Goal: Task Accomplishment & Management: Use online tool/utility

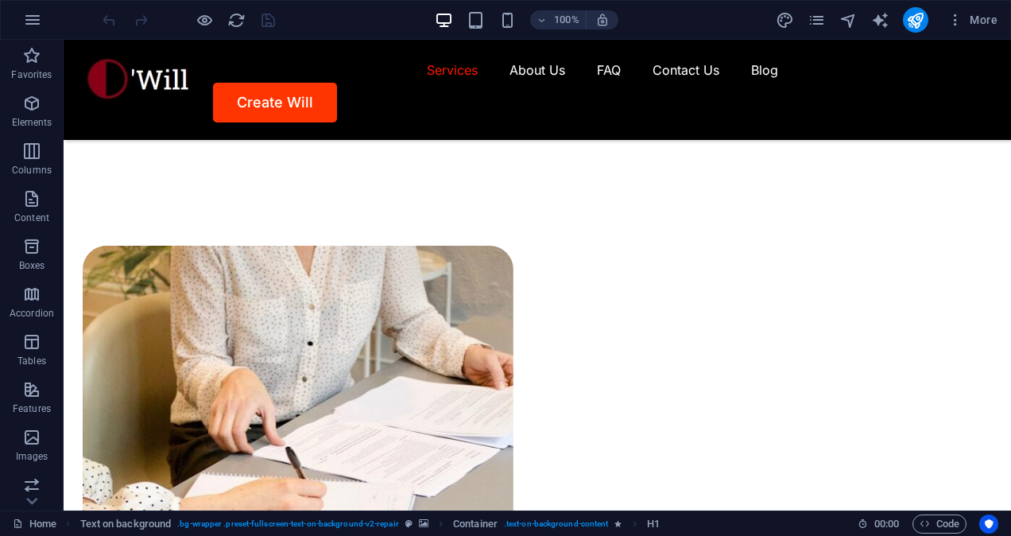
scroll to position [981, 0]
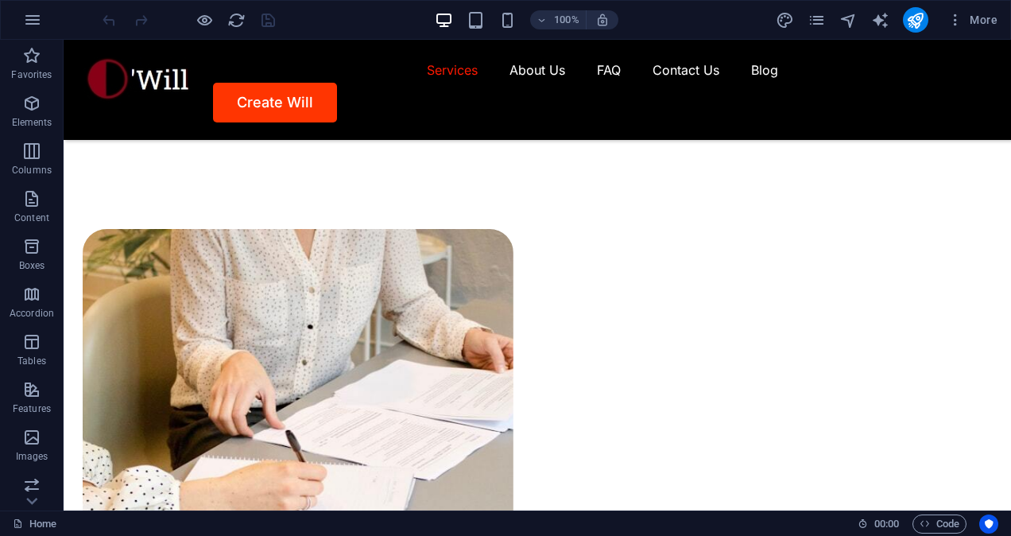
drag, startPoint x: 1009, startPoint y: 67, endPoint x: 1005, endPoint y: 134, distance: 67.7
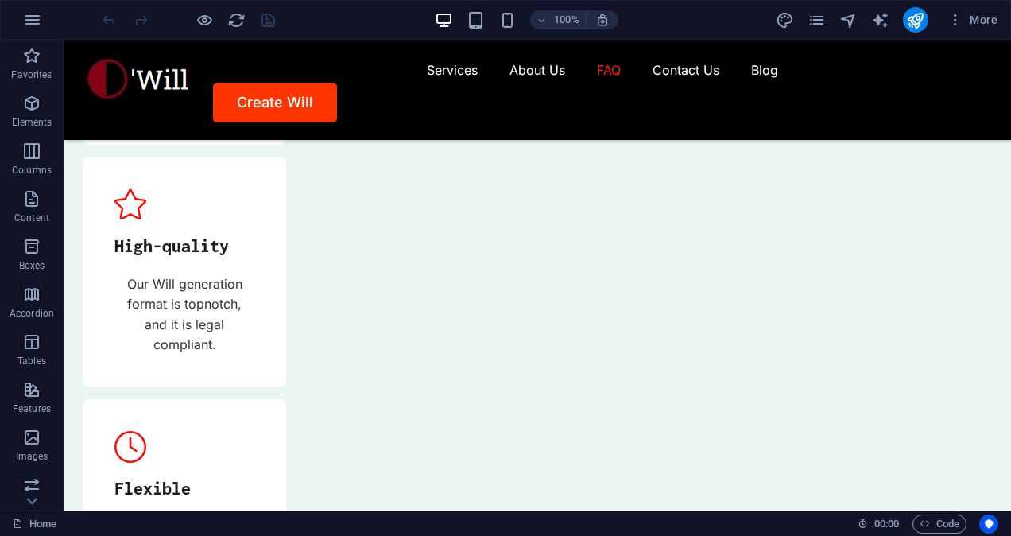
scroll to position [6330, 0]
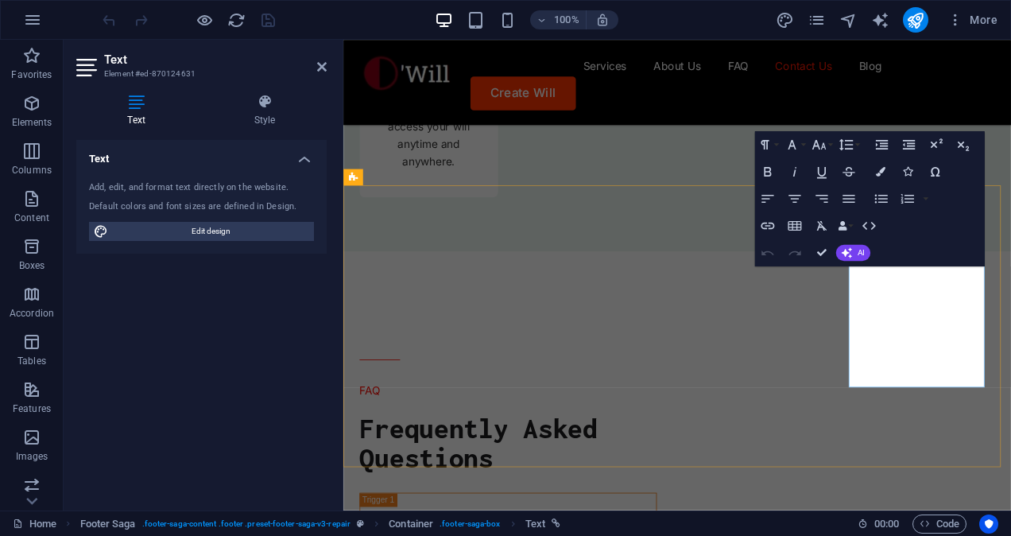
scroll to position [6754, 0]
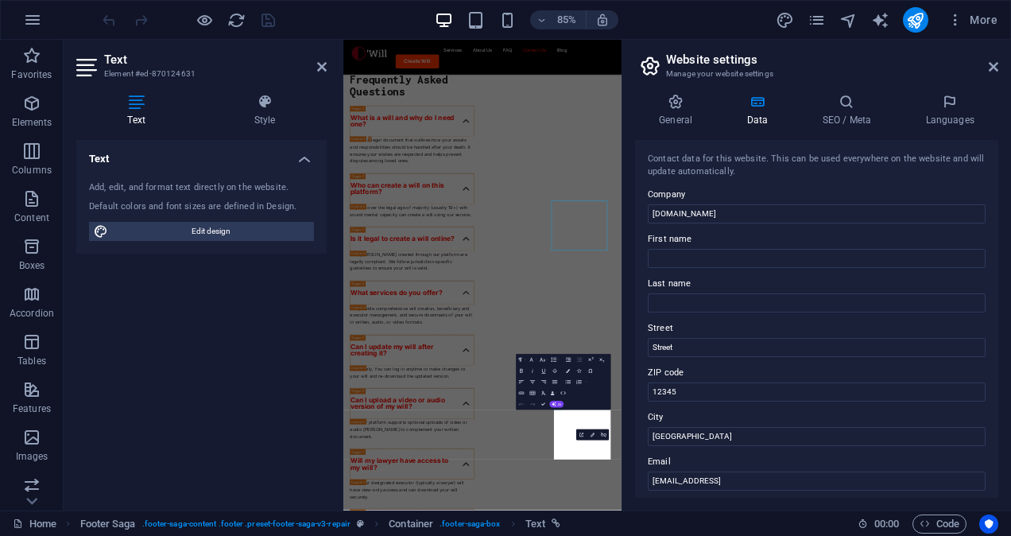
scroll to position [6560, 0]
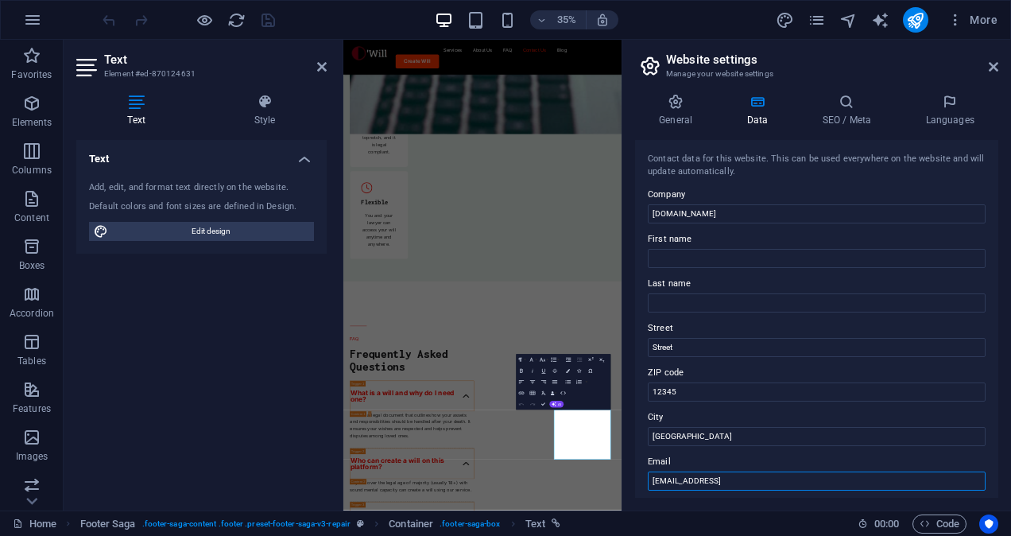
click at [850, 488] on input "2ae6c64dfc2f795615dbffb69dd84d@cpanel.local" at bounding box center [817, 480] width 338 height 19
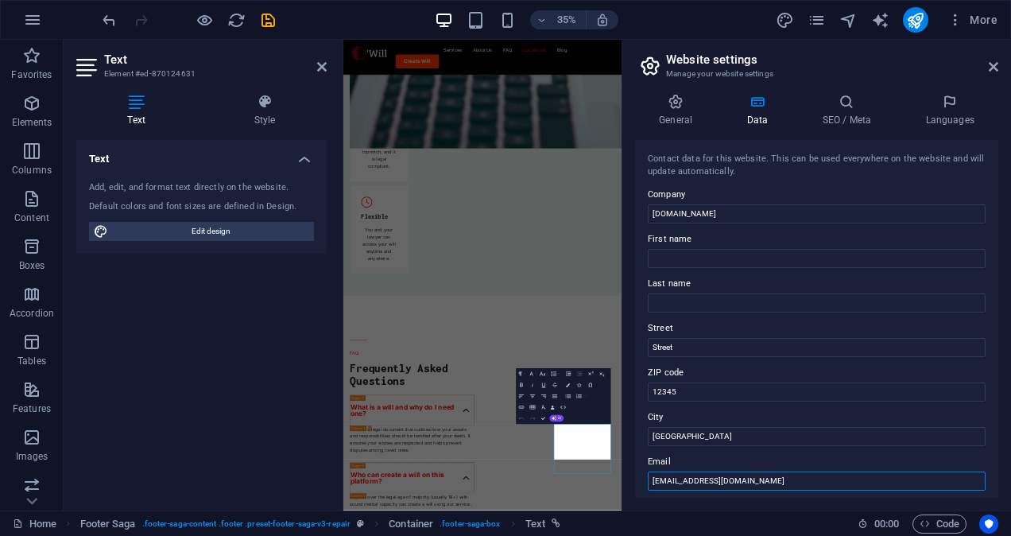
scroll to position [6540, 0]
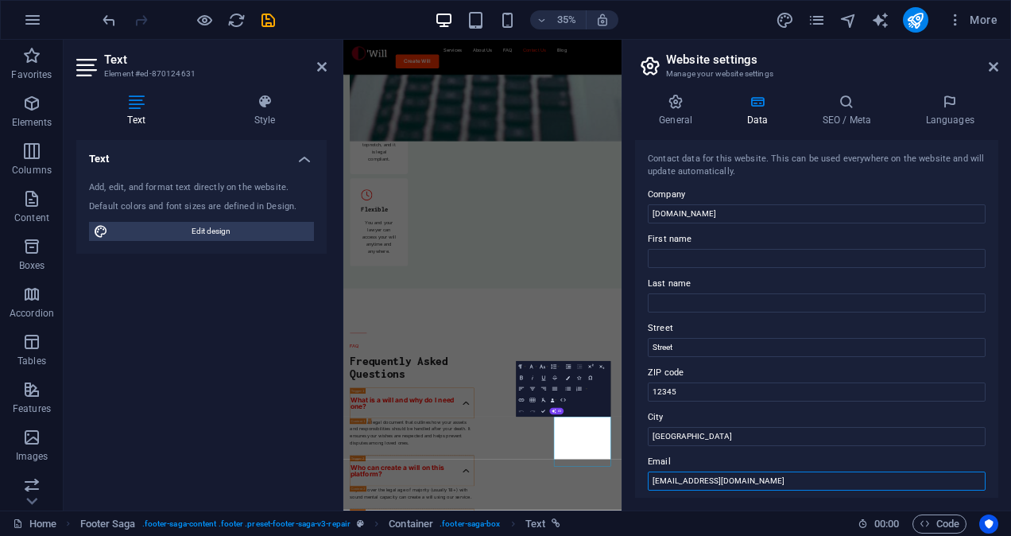
type input "[EMAIL_ADDRESS][DOMAIN_NAME]"
click at [787, 505] on div "General Data SEO / Meta Languages Website name owill.org Logo Drag files here, …" at bounding box center [816, 295] width 389 height 429
click at [993, 65] on icon at bounding box center [994, 66] width 10 height 13
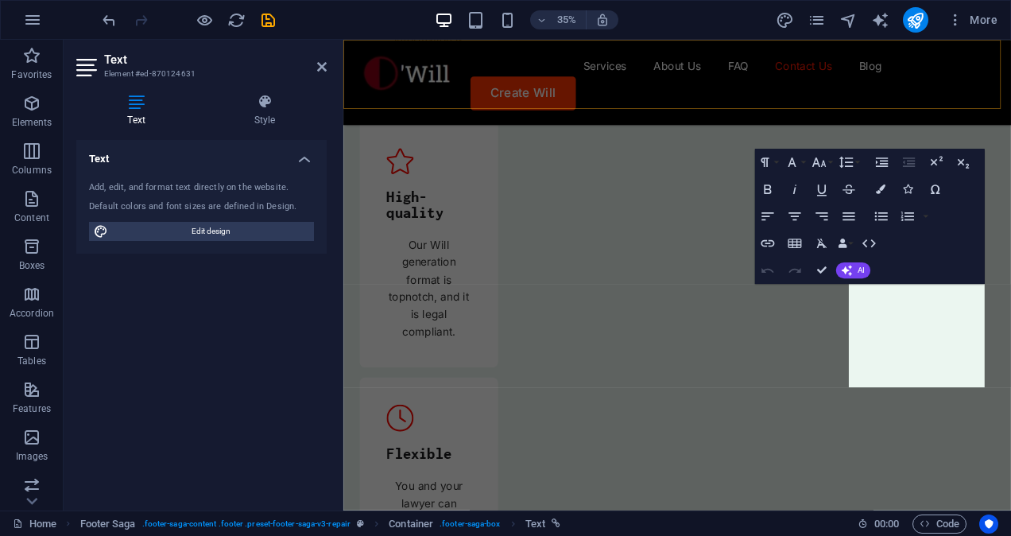
scroll to position [6733, 0]
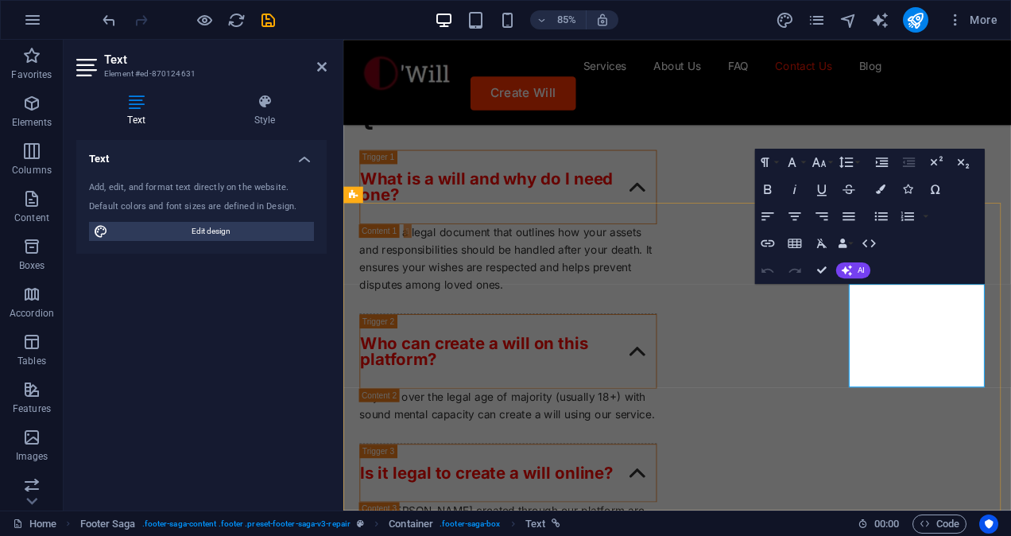
drag, startPoint x: 1027, startPoint y: 414, endPoint x: 1066, endPoint y: 452, distance: 54.5
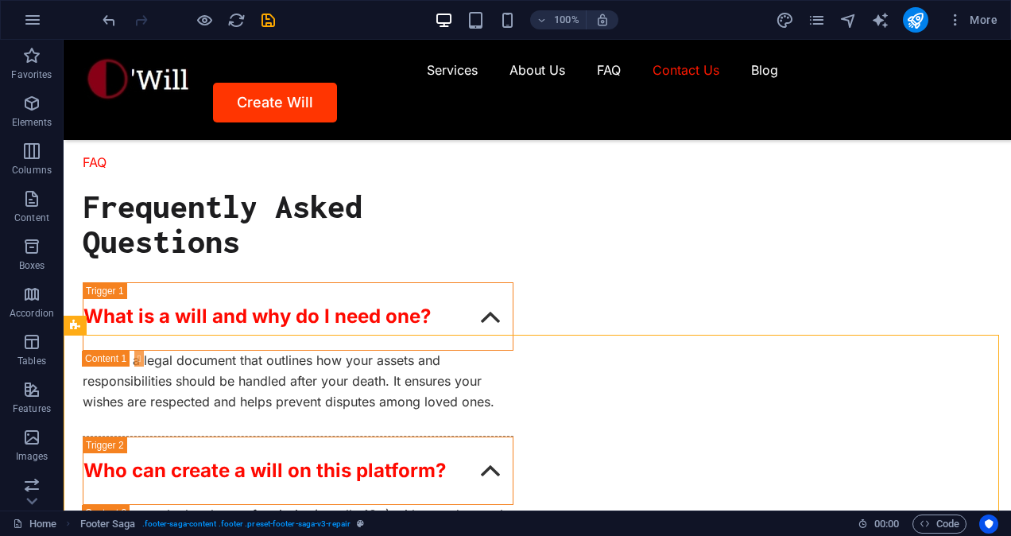
scroll to position [6330, 0]
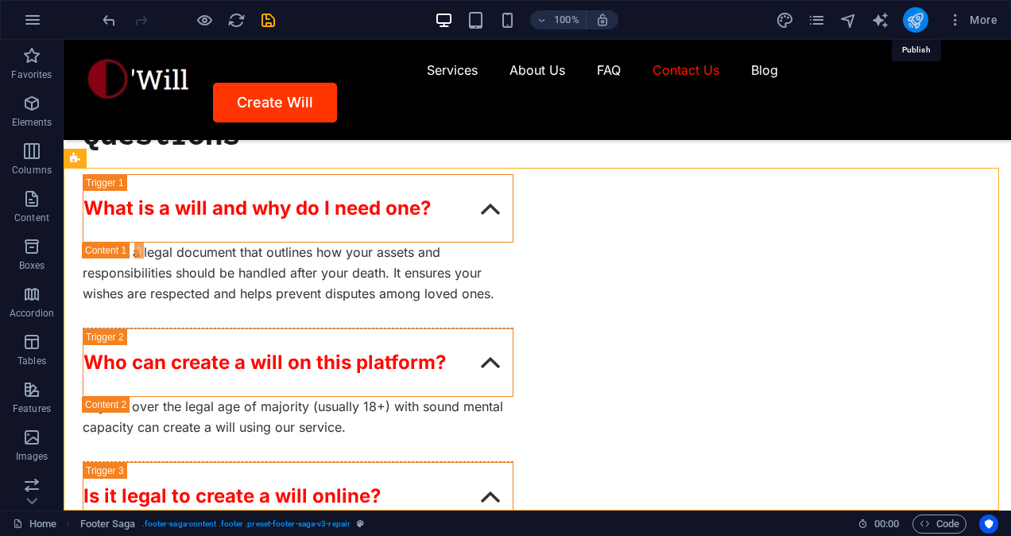
click at [915, 15] on icon "publish" at bounding box center [915, 20] width 18 height 18
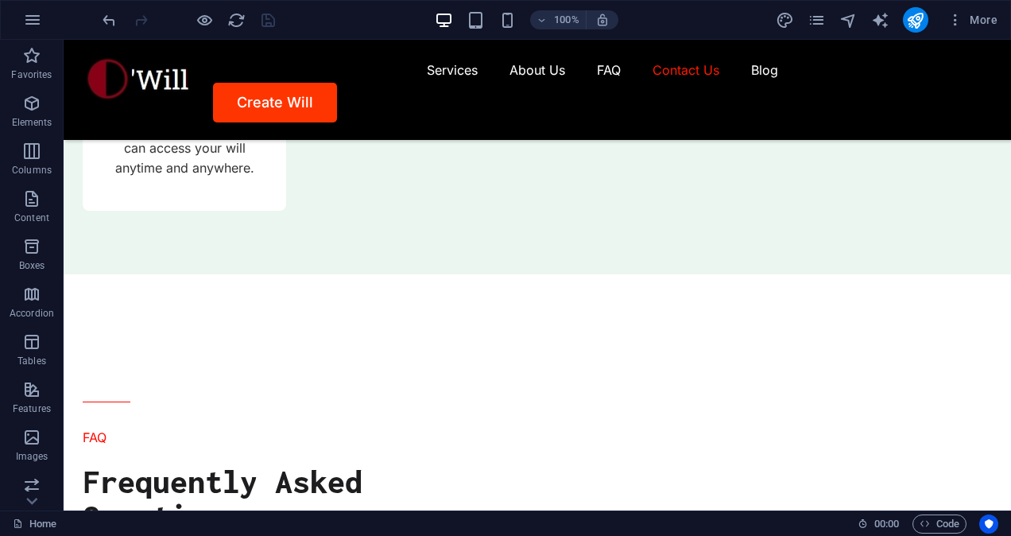
scroll to position [5906, 0]
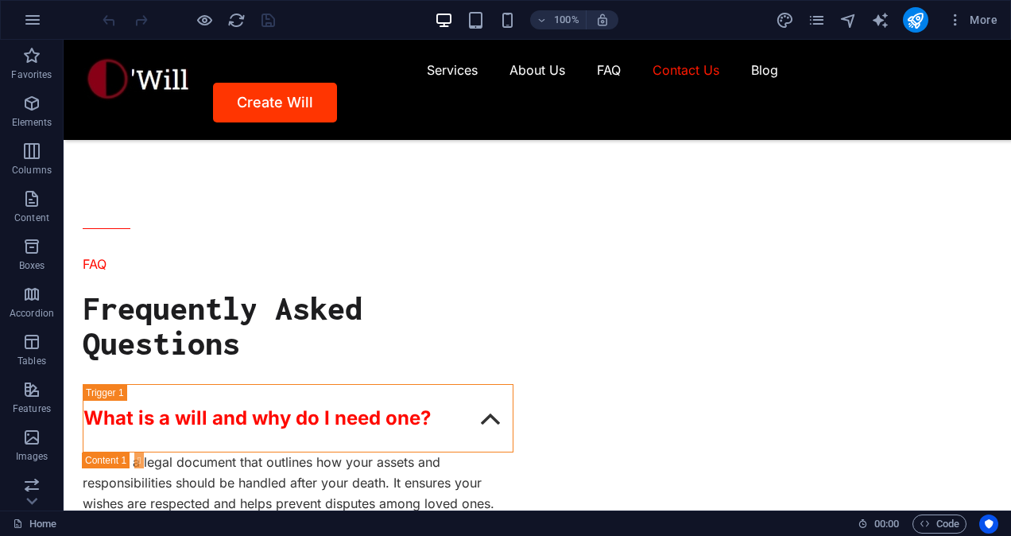
scroll to position [6047, 0]
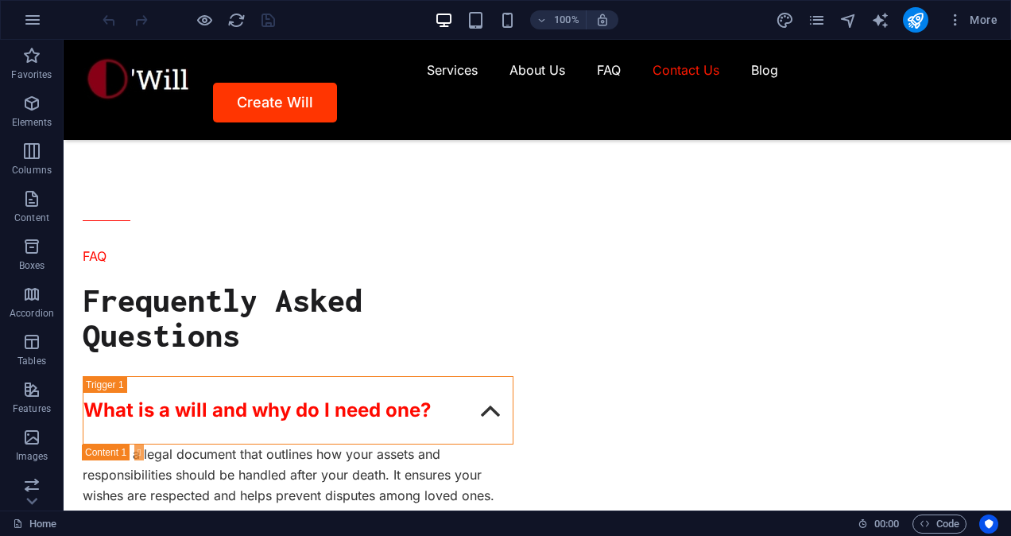
drag, startPoint x: 940, startPoint y: 37, endPoint x: 946, endPoint y: 423, distance: 385.5
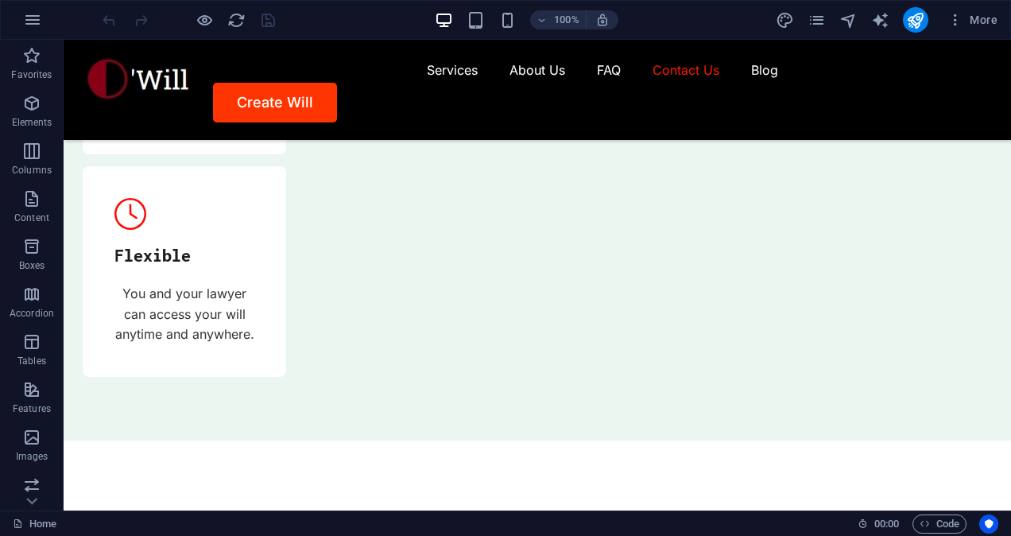
scroll to position [5789, 0]
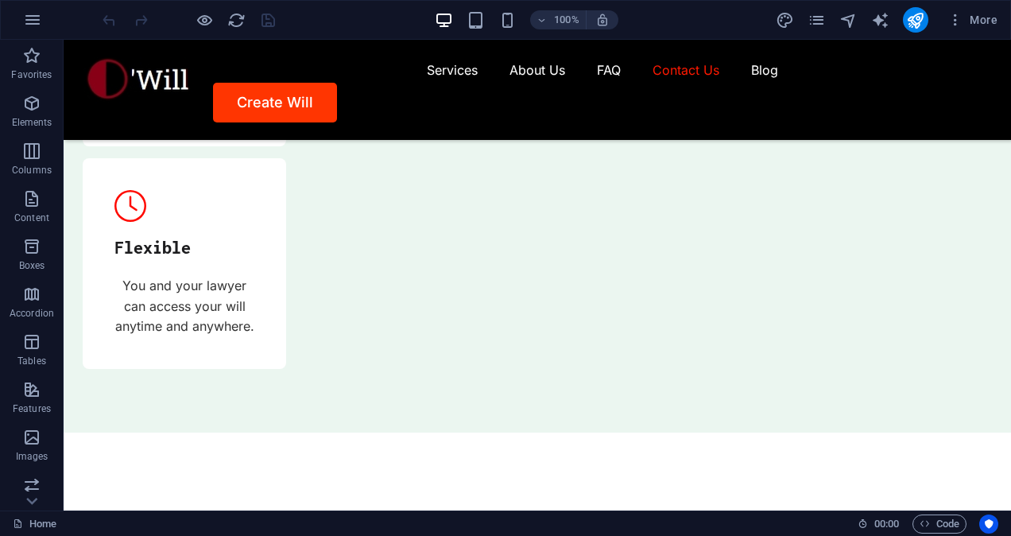
drag, startPoint x: 941, startPoint y: 420, endPoint x: 946, endPoint y: 404, distance: 16.8
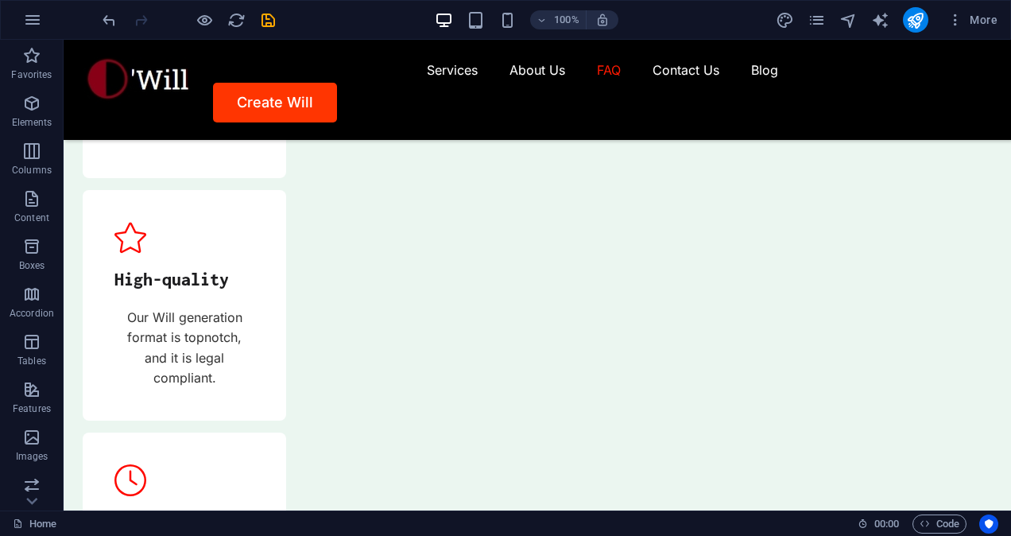
scroll to position [5507, 0]
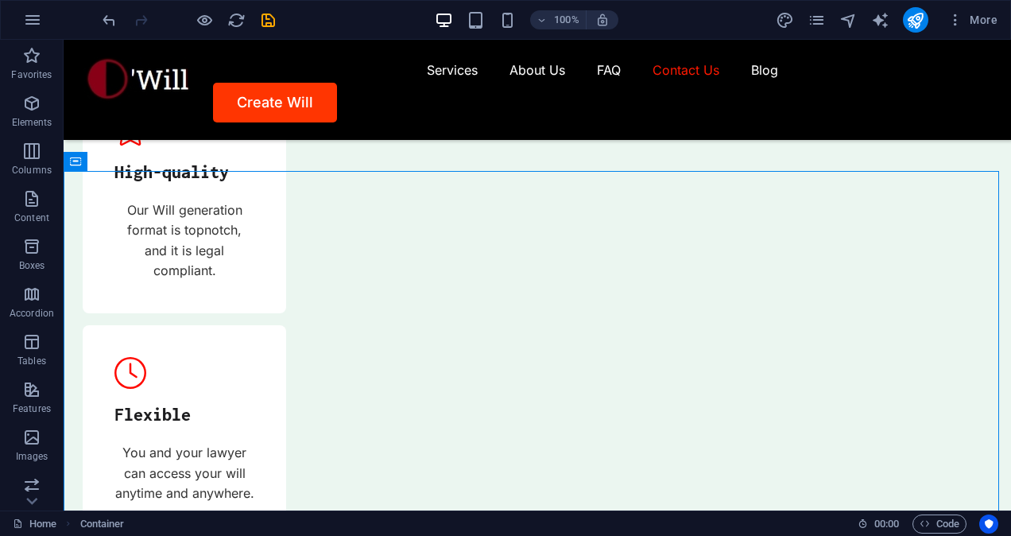
scroll to position [5613, 0]
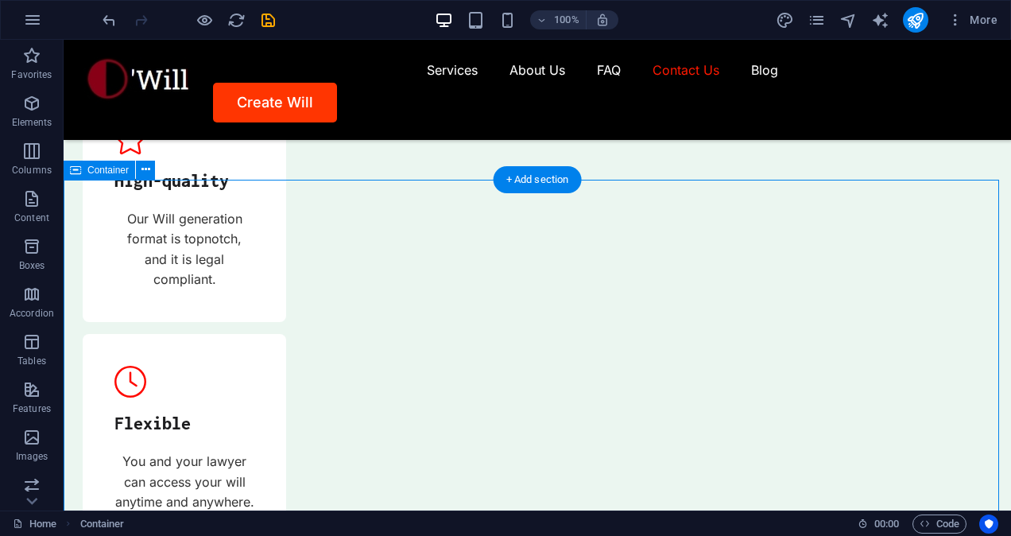
click at [151, 173] on button at bounding box center [145, 170] width 19 height 19
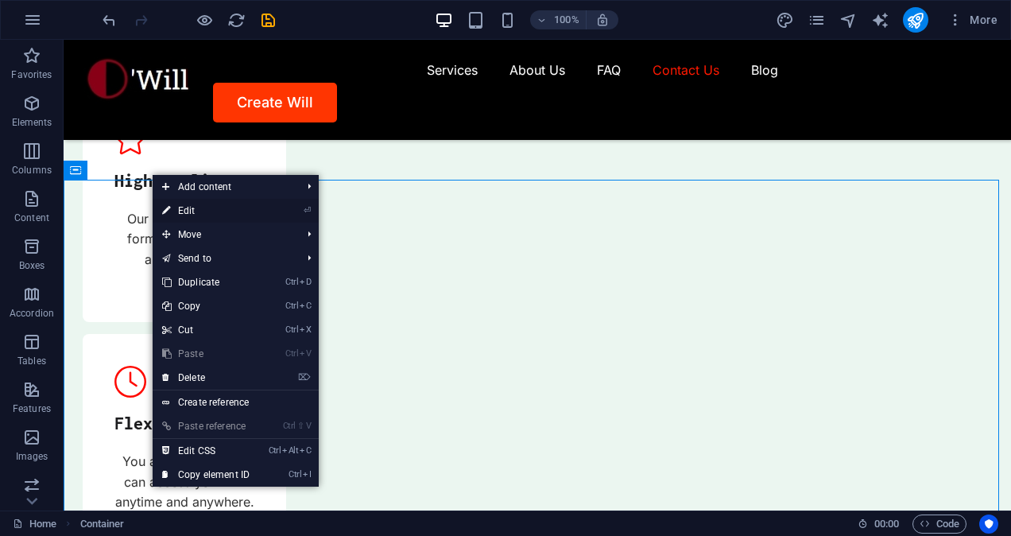
click at [189, 207] on link "⏎ Edit" at bounding box center [206, 211] width 106 height 24
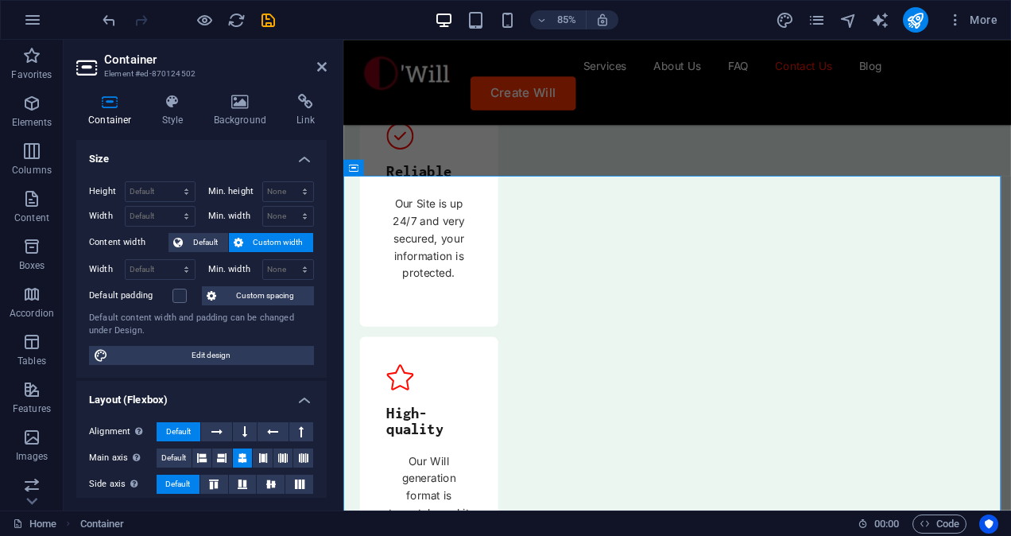
scroll to position [6060, 0]
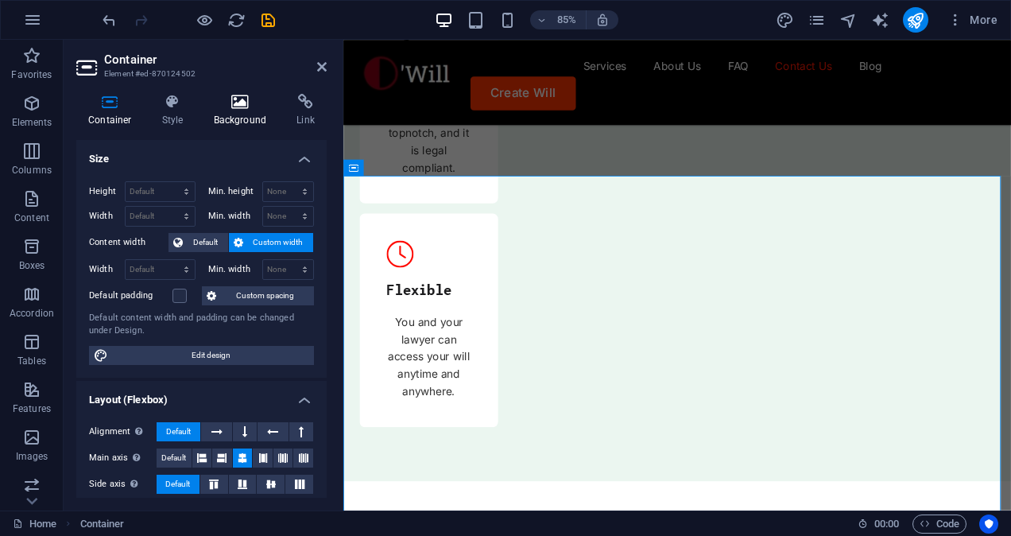
click at [234, 110] on h4 "Background" at bounding box center [243, 110] width 83 height 33
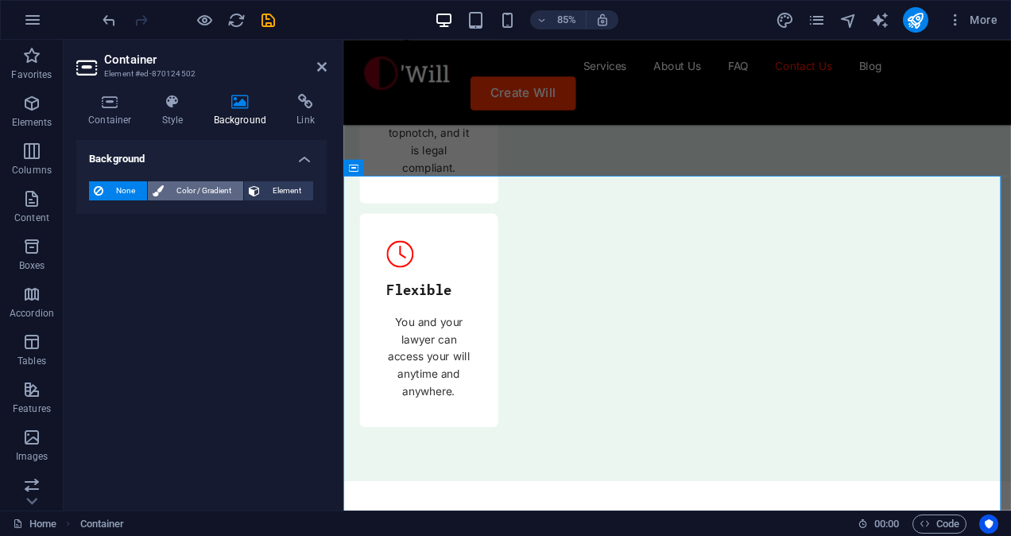
click at [193, 188] on span "Color / Gradient" at bounding box center [203, 190] width 70 height 19
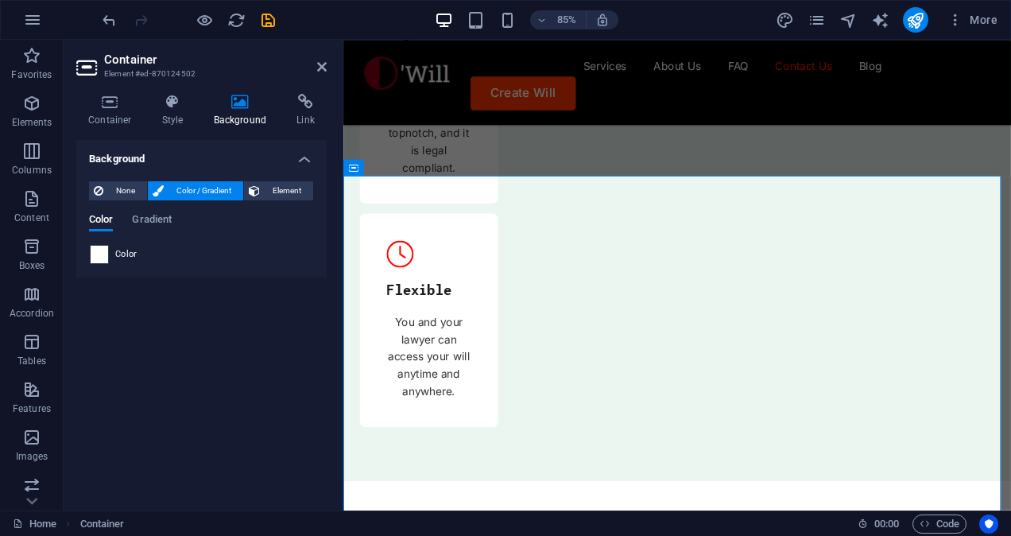
click at [96, 254] on span at bounding box center [99, 254] width 17 height 17
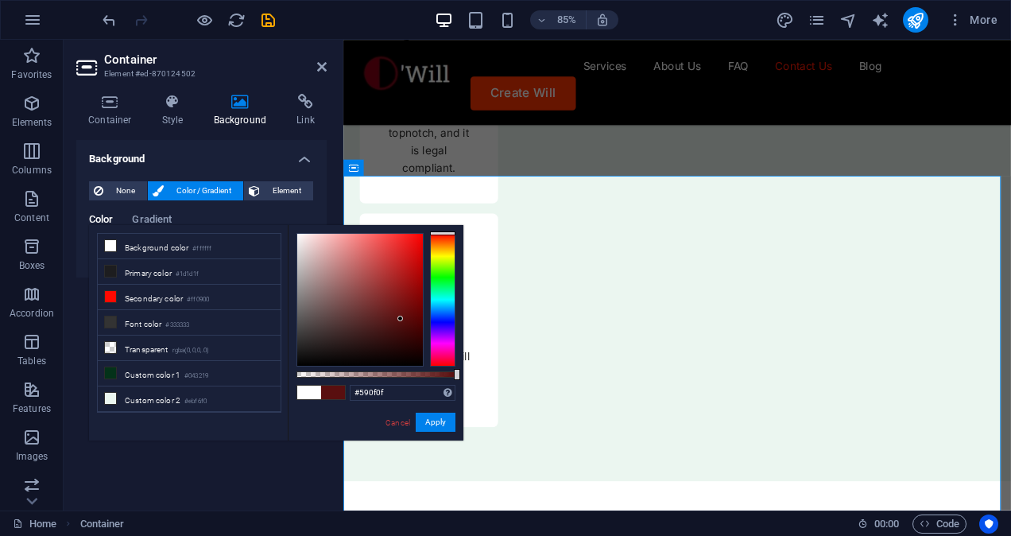
click at [401, 319] on div at bounding box center [360, 300] width 126 height 132
type input "#000000"
drag, startPoint x: 401, startPoint y: 319, endPoint x: 293, endPoint y: 374, distance: 120.8
click at [293, 374] on div "#000000 Supported formats #0852ed rgb(8, 82, 237) rgba(8, 82, 237, 90%) hsv(221…" at bounding box center [376, 448] width 176 height 446
click at [439, 420] on button "Apply" at bounding box center [436, 421] width 40 height 19
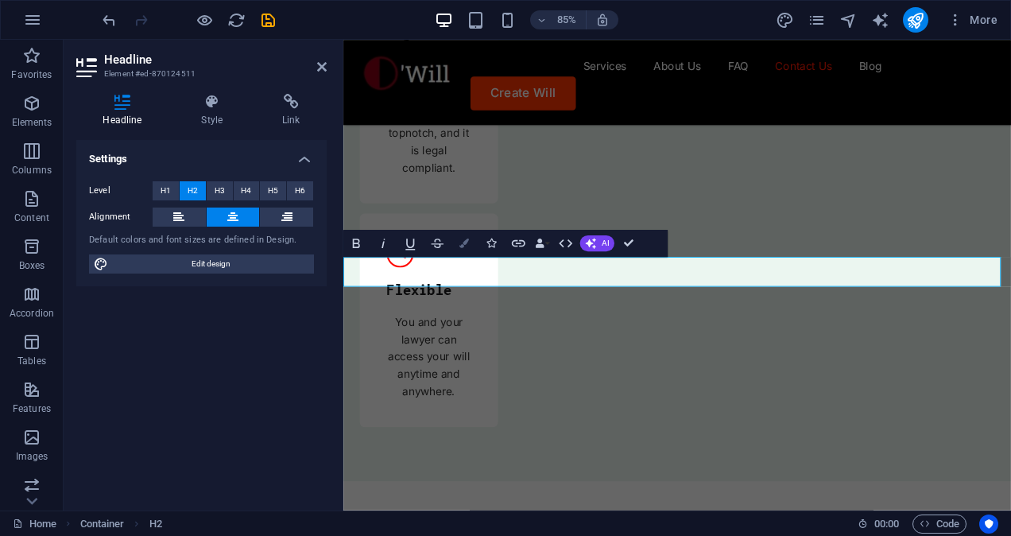
click at [462, 250] on button "Colors" at bounding box center [463, 243] width 25 height 27
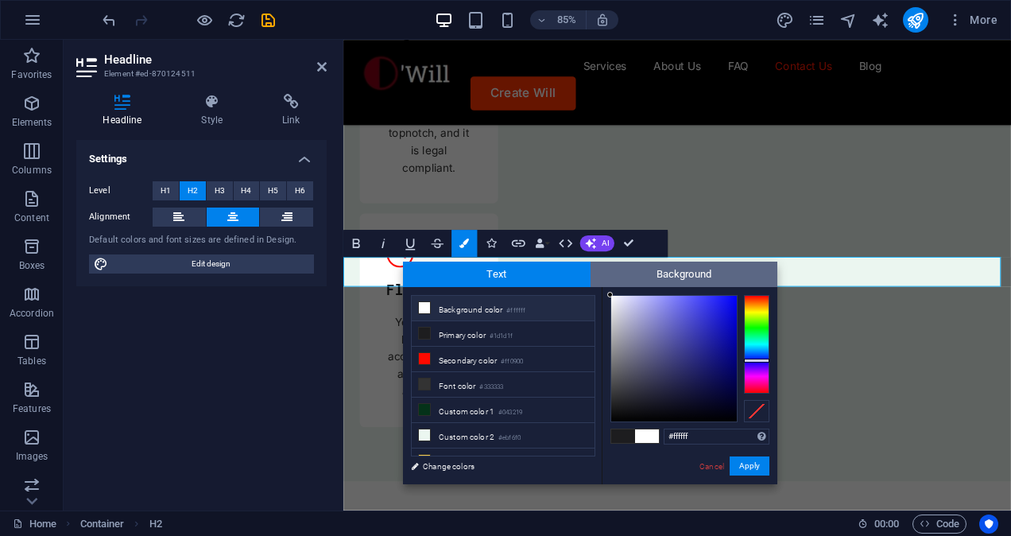
drag, startPoint x: 616, startPoint y: 299, endPoint x: 591, endPoint y: 283, distance: 29.3
click at [591, 283] on div "Text Background less Background color #ffffff Primary color #1d1d1f Secondary c…" at bounding box center [590, 372] width 374 height 223
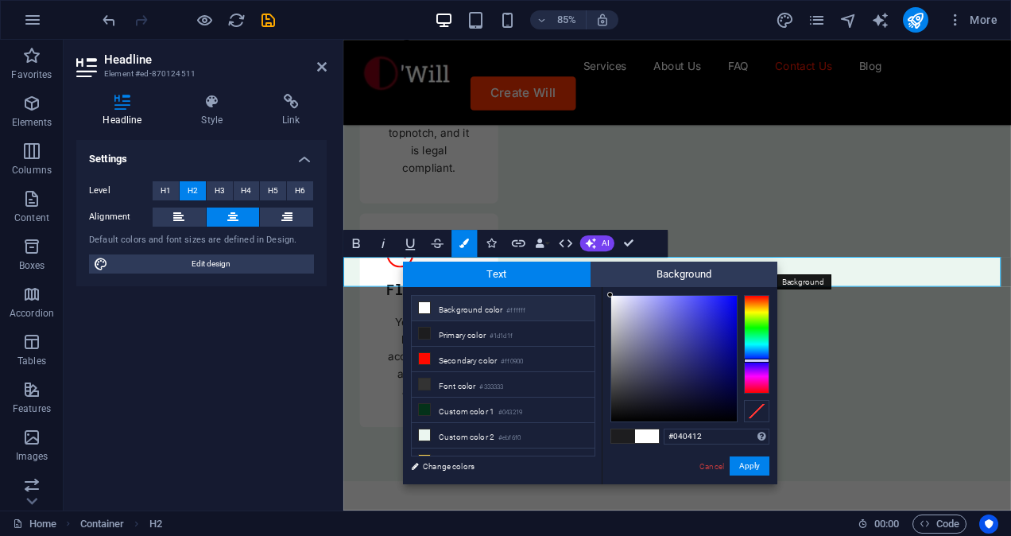
type input "#000000"
click at [745, 462] on button "Apply" at bounding box center [749, 465] width 40 height 19
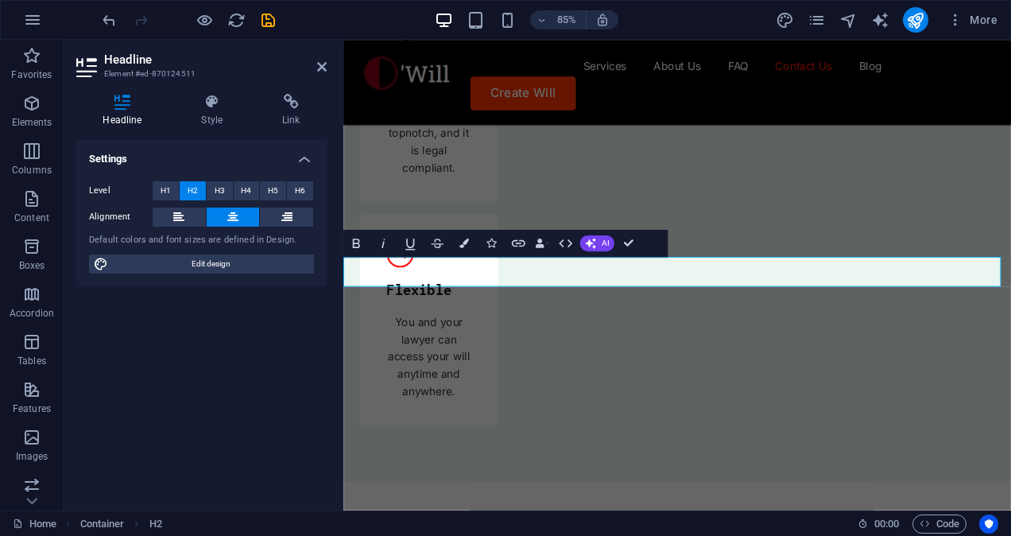
click at [820, 302] on div "H1 Text on background Container Menu Bar H2 Container Spacer Map Spacer Contain…" at bounding box center [677, 275] width 668 height 470
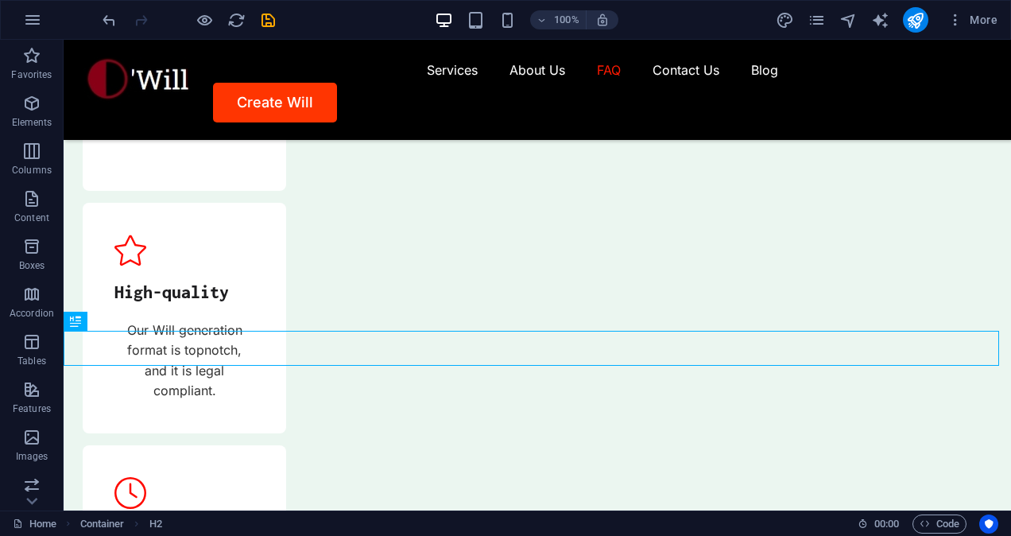
scroll to position [5598, 0]
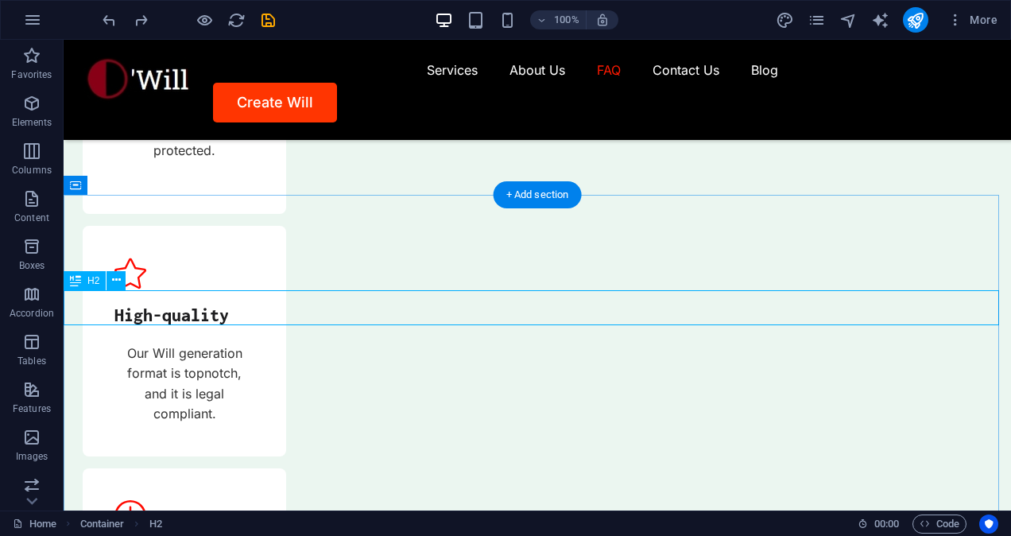
scroll to position [5989, 0]
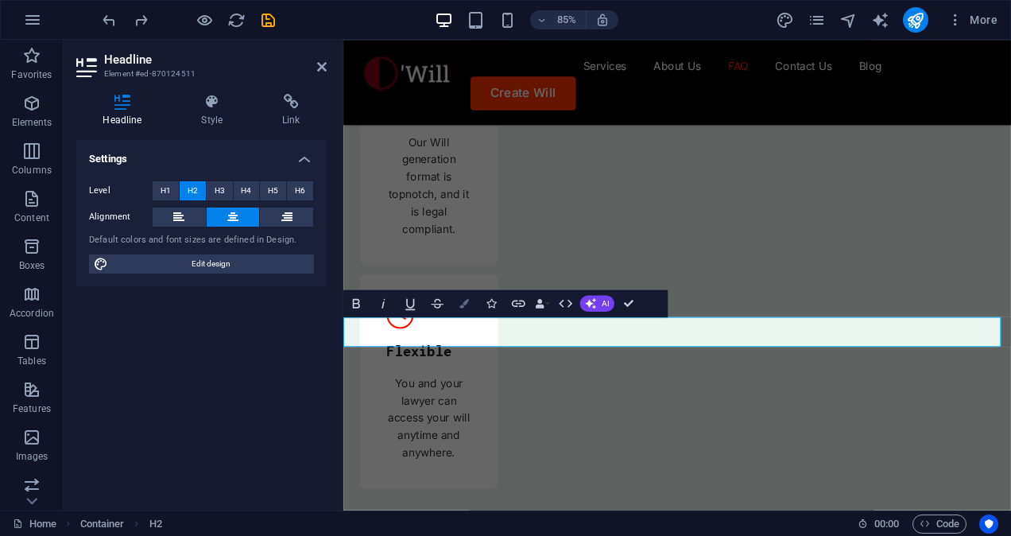
click at [460, 304] on icon "button" at bounding box center [464, 304] width 10 height 10
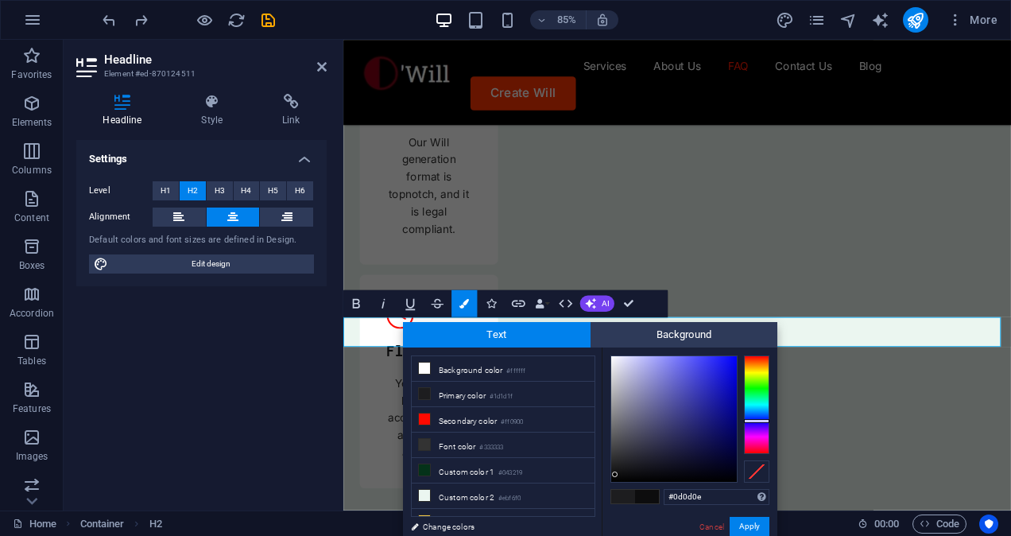
click at [615, 474] on div at bounding box center [674, 419] width 126 height 126
type input "#000000"
click at [739, 530] on button "Apply" at bounding box center [749, 526] width 40 height 19
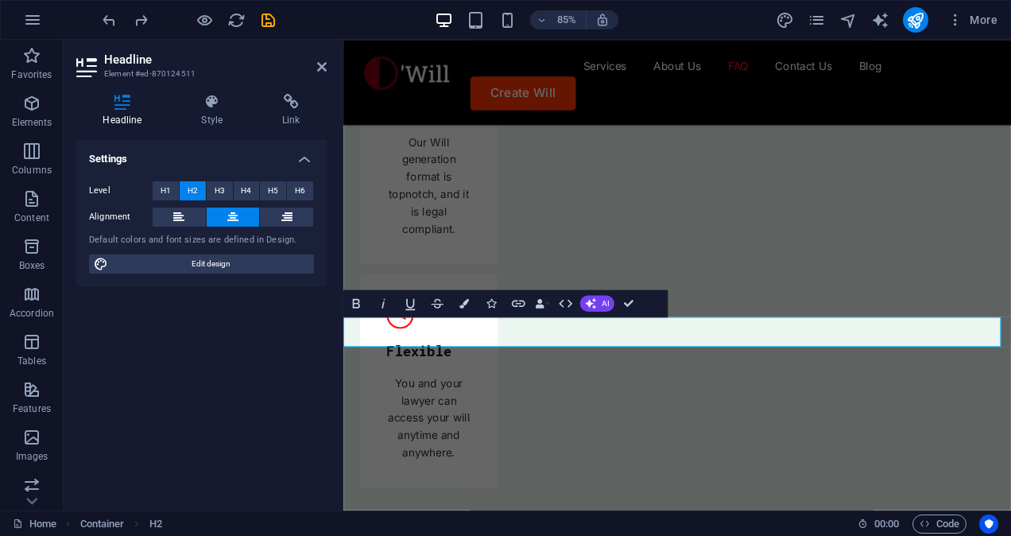
click at [815, 313] on div "H1 Text on background Container Menu Bar H2 Container Spacer Map Spacer Contain…" at bounding box center [677, 275] width 668 height 470
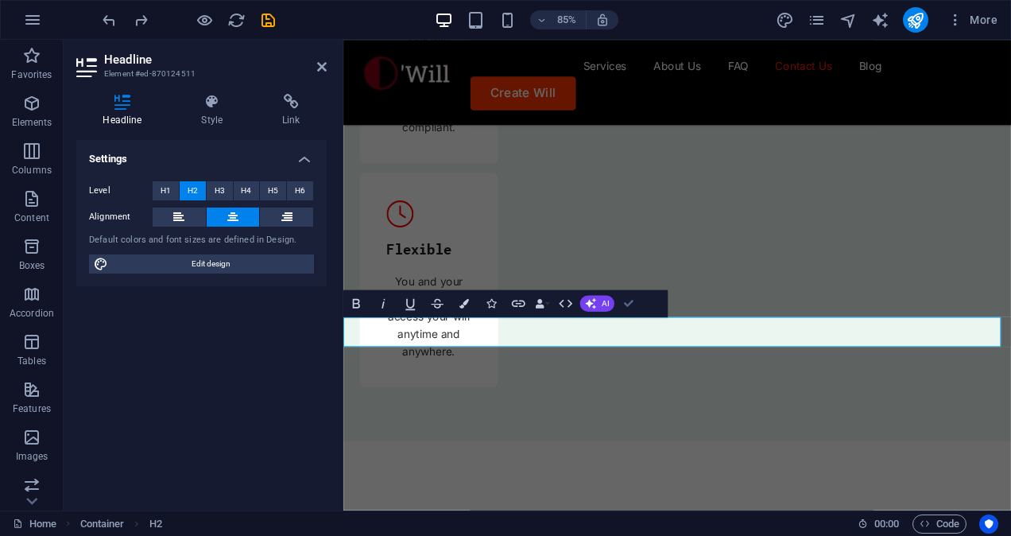
scroll to position [5598, 0]
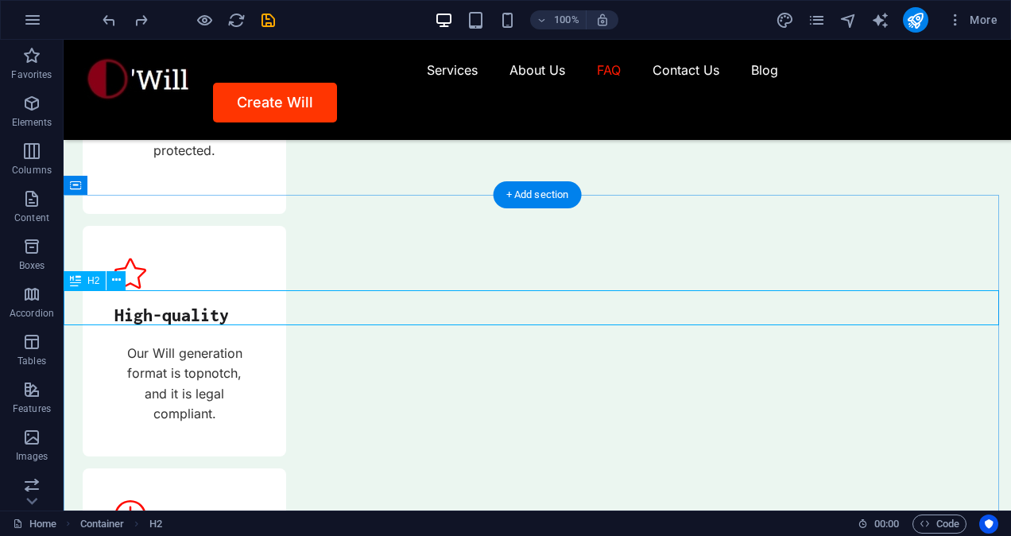
scroll to position [5989, 0]
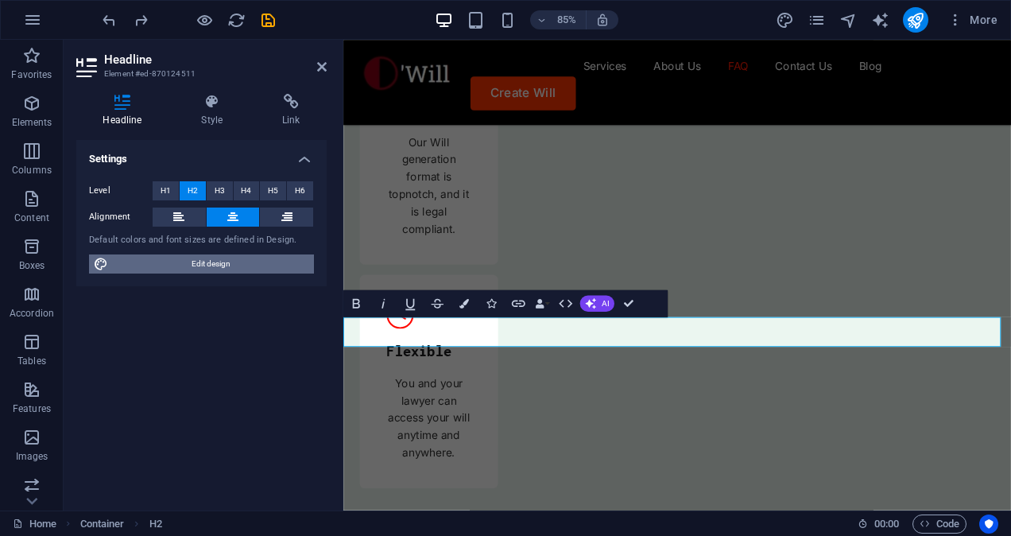
click at [223, 267] on span "Edit design" at bounding box center [211, 263] width 196 height 19
select select "px"
select select "400"
select select "px"
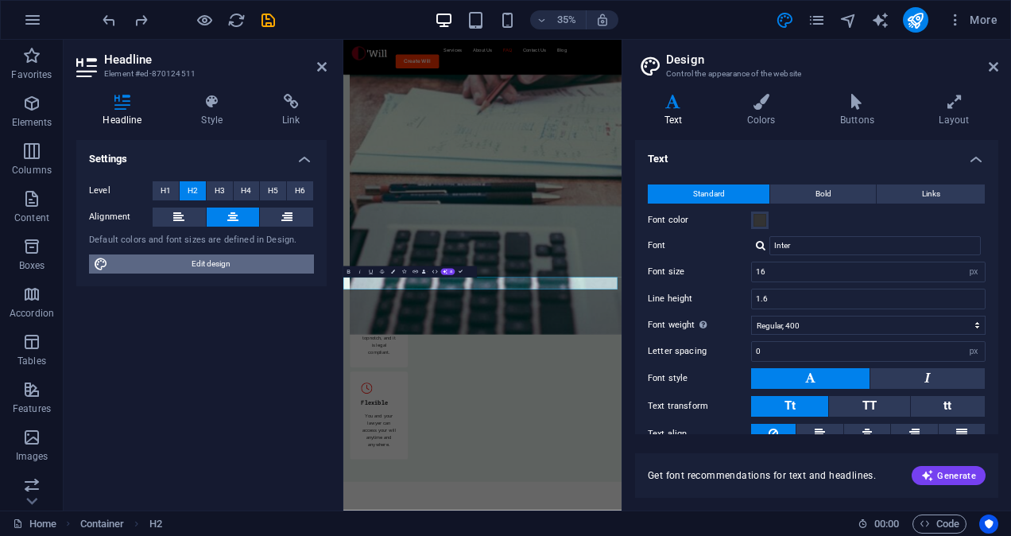
scroll to position [6233, 0]
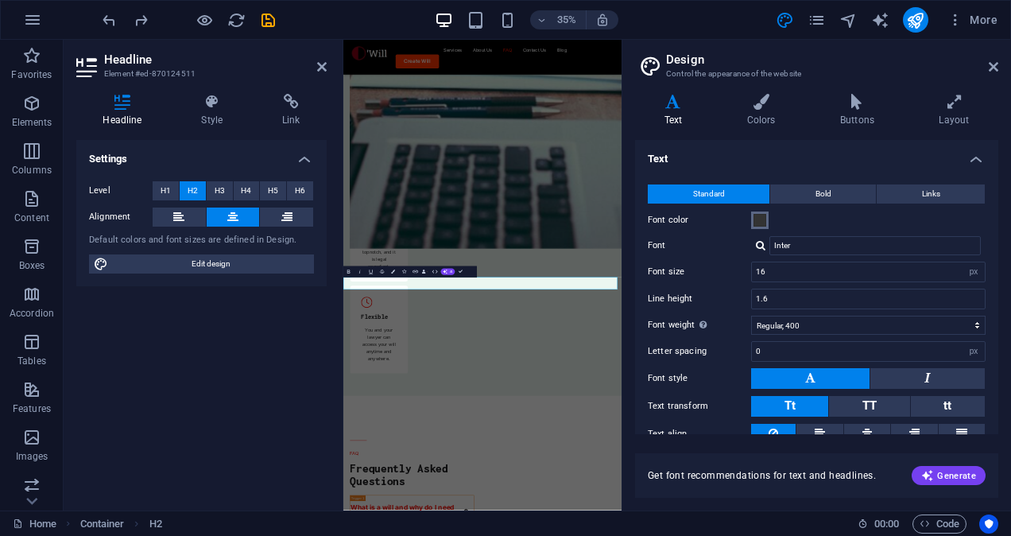
click at [751, 223] on button "Font color" at bounding box center [759, 219] width 17 height 17
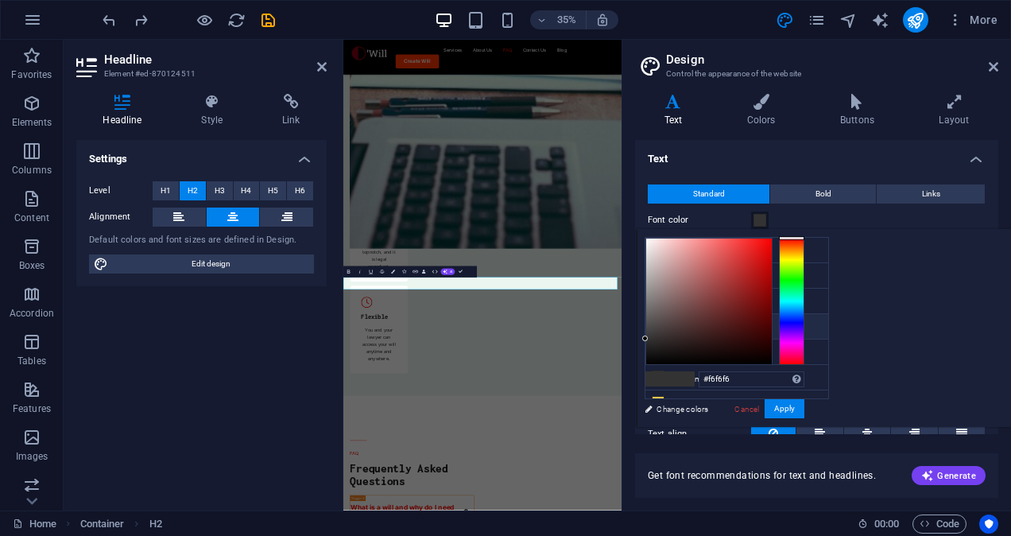
type input "#ffffff"
drag, startPoint x: 848, startPoint y: 252, endPoint x: 803, endPoint y: 212, distance: 60.3
click at [803, 212] on body "[DOMAIN_NAME] Home Favorites Elements Columns Content Boxes Accordion Tables Fe…" at bounding box center [505, 268] width 1011 height 536
click at [804, 412] on button "Apply" at bounding box center [784, 408] width 40 height 19
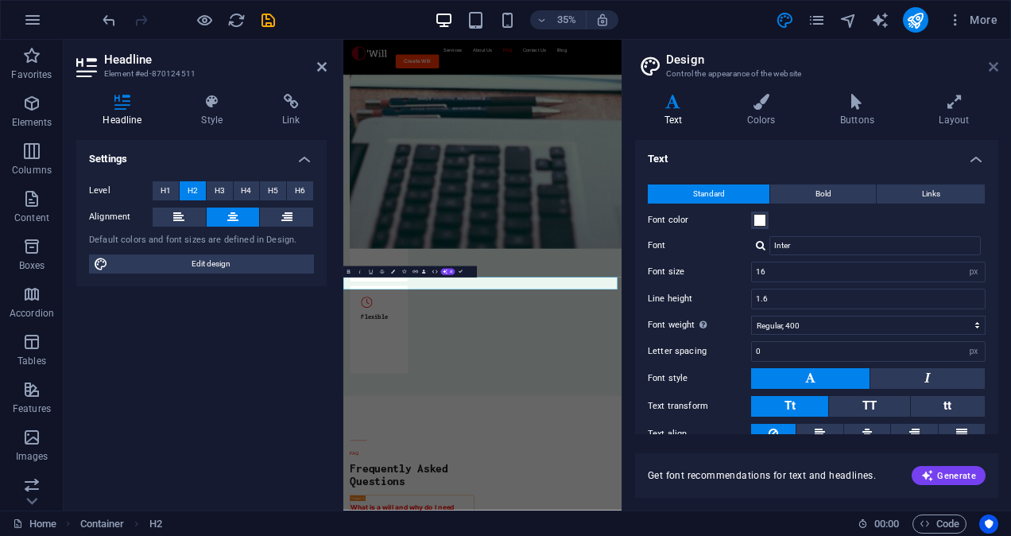
click at [993, 68] on icon at bounding box center [994, 66] width 10 height 13
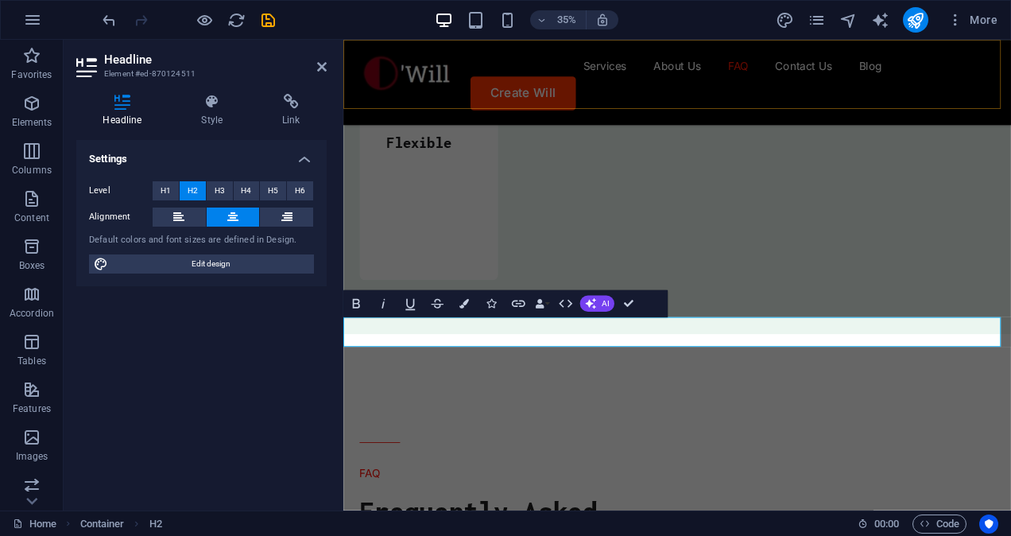
scroll to position [5989, 0]
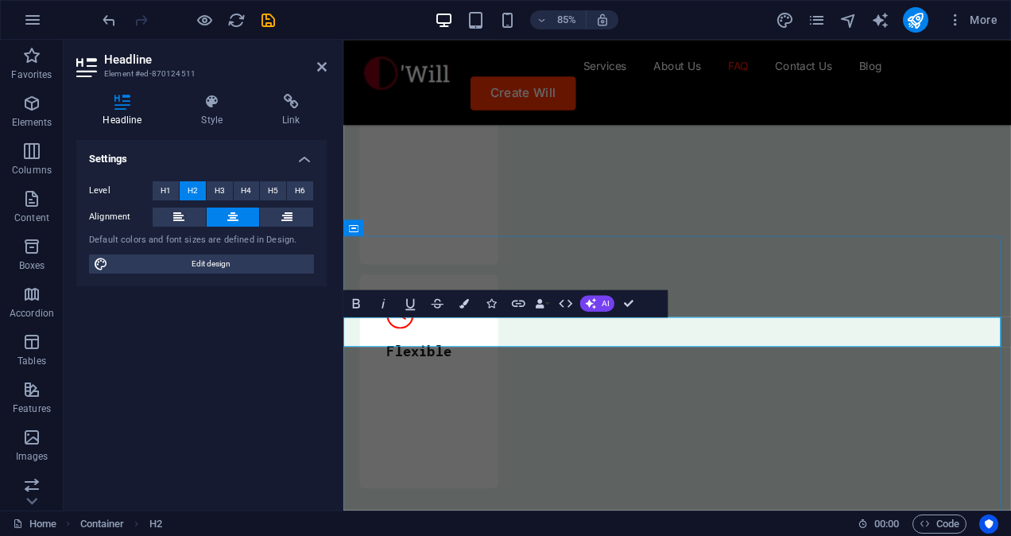
click at [230, 267] on span "Edit design" at bounding box center [211, 263] width 196 height 19
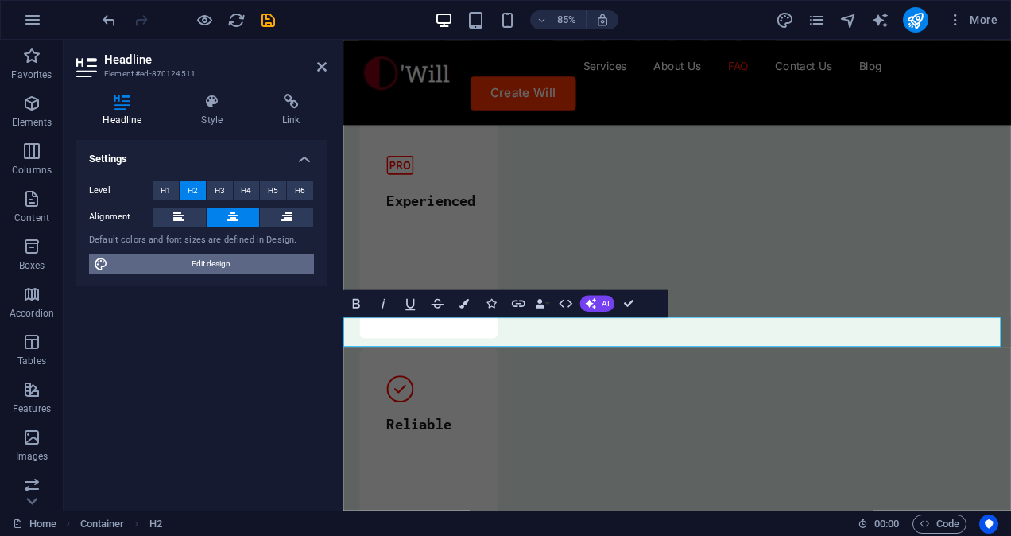
scroll to position [6233, 0]
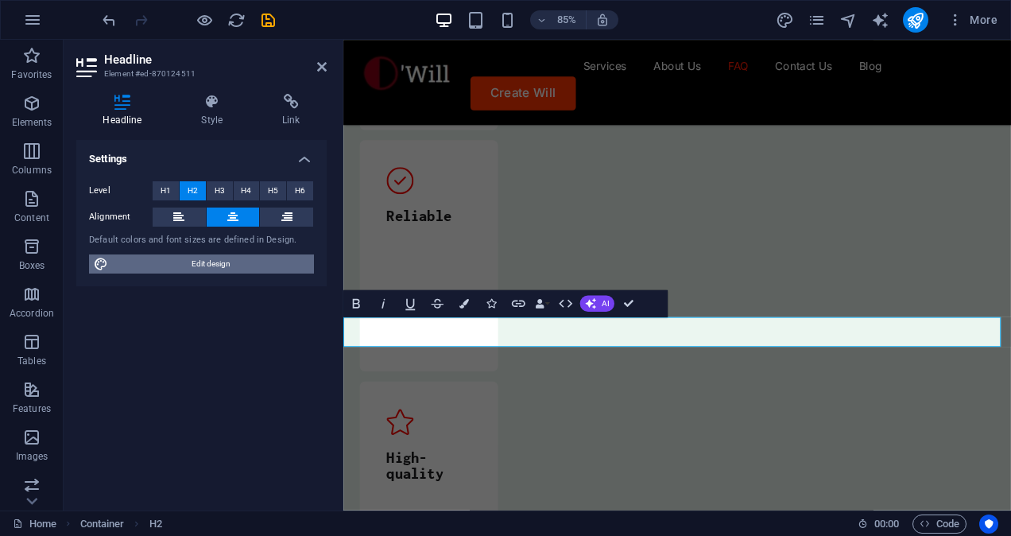
select select "px"
select select "400"
select select "px"
select select "700"
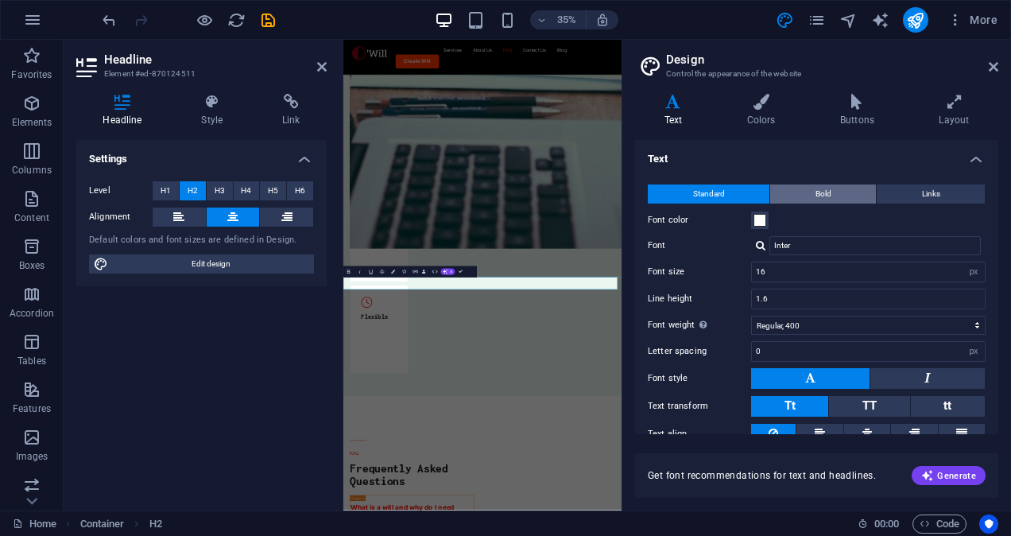
click at [815, 191] on span "Bold" at bounding box center [823, 193] width 16 height 19
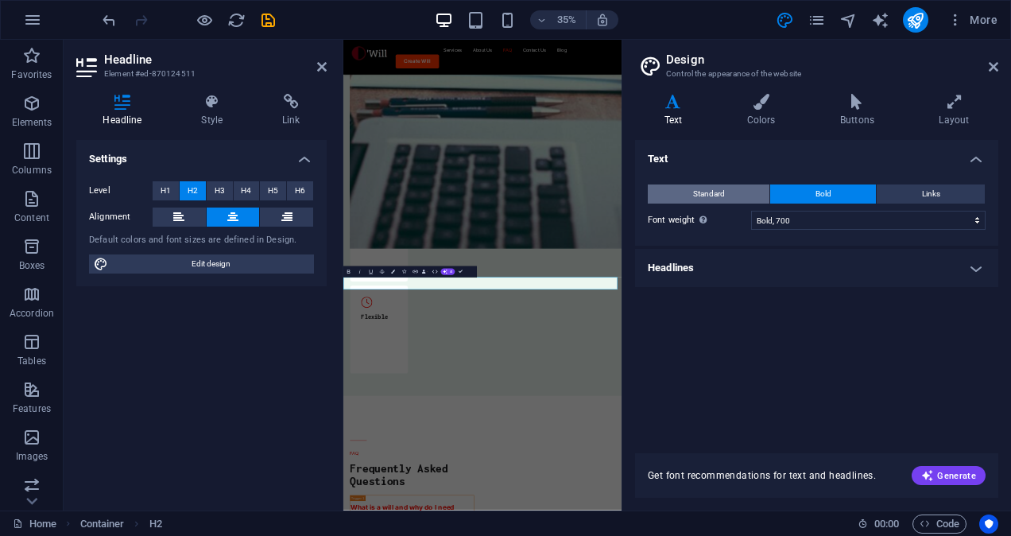
click at [748, 192] on button "Standard" at bounding box center [709, 193] width 122 height 19
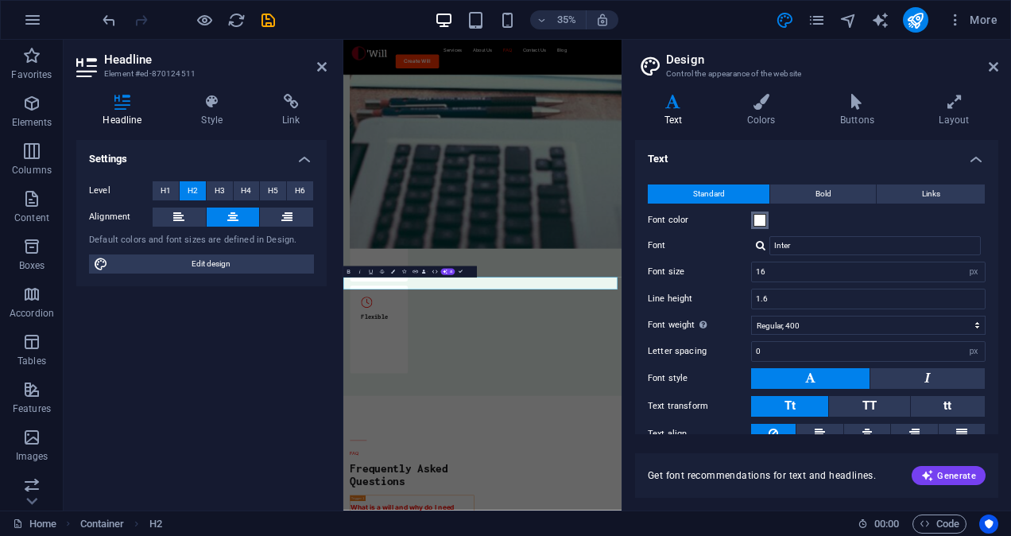
click at [759, 215] on span at bounding box center [759, 220] width 13 height 13
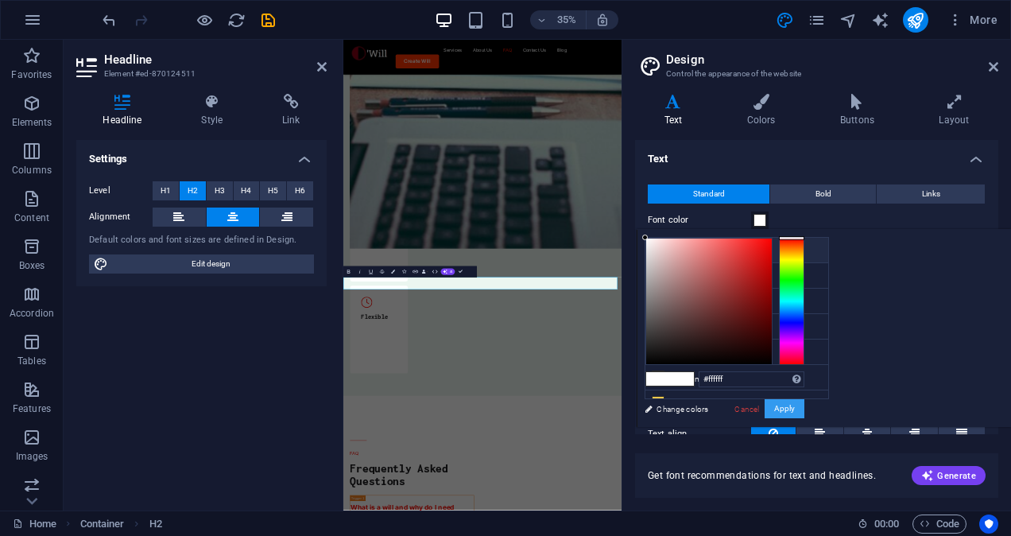
click at [804, 410] on button "Apply" at bounding box center [784, 408] width 40 height 19
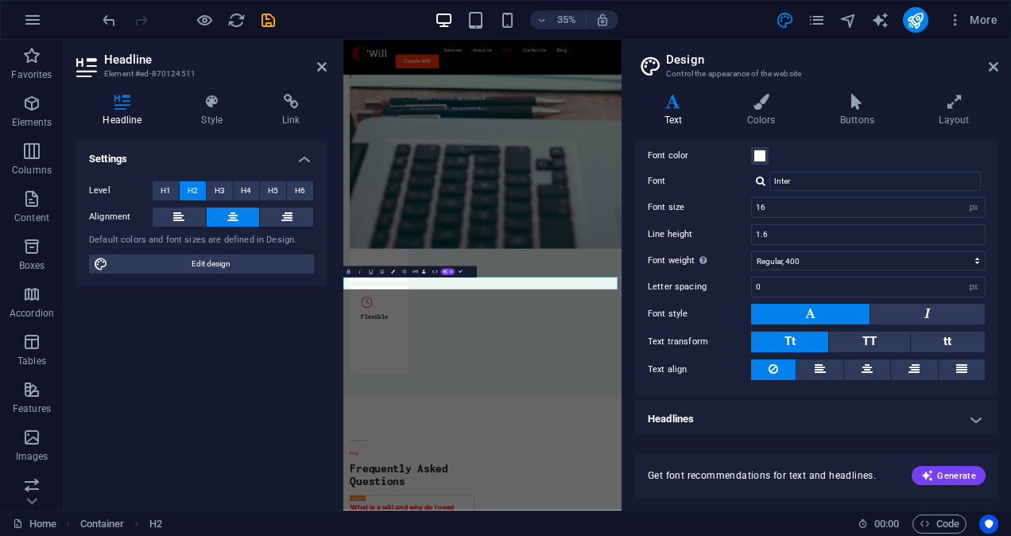
scroll to position [0, 0]
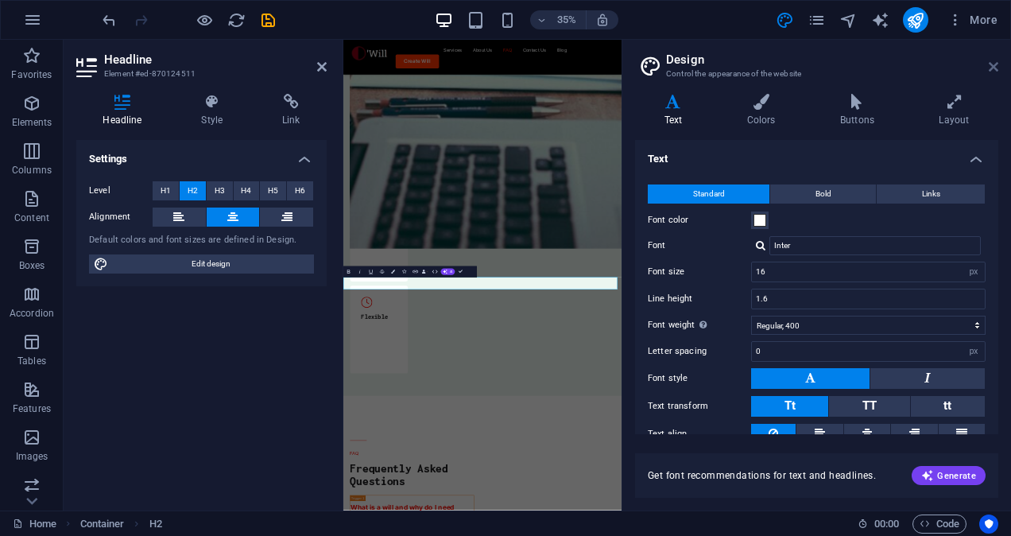
click at [992, 67] on icon at bounding box center [994, 66] width 10 height 13
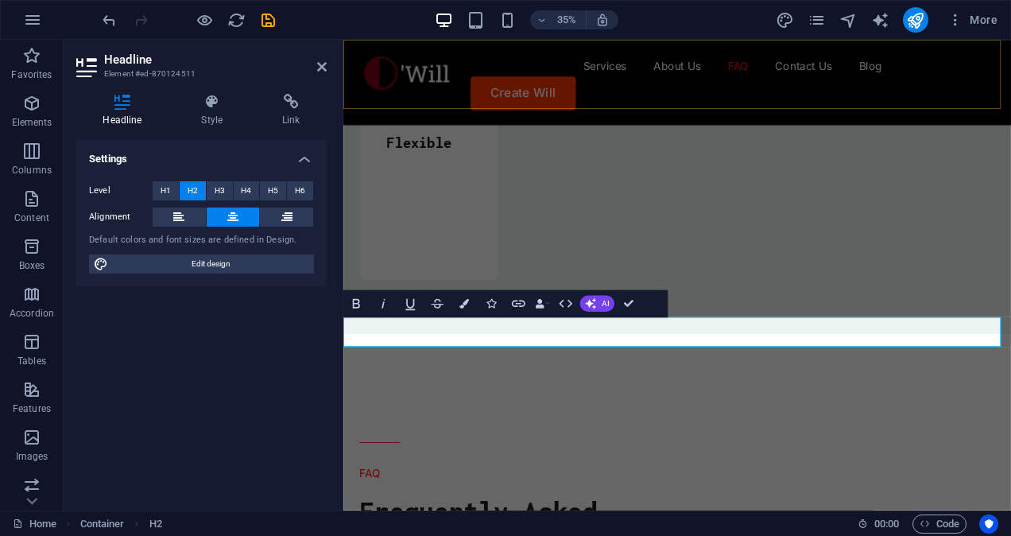
scroll to position [5989, 0]
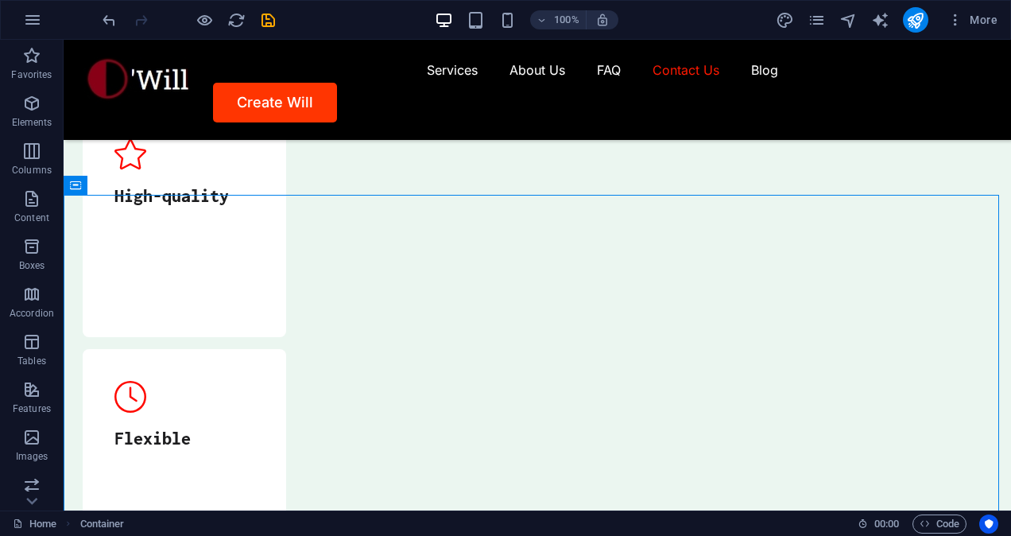
scroll to position [5813, 0]
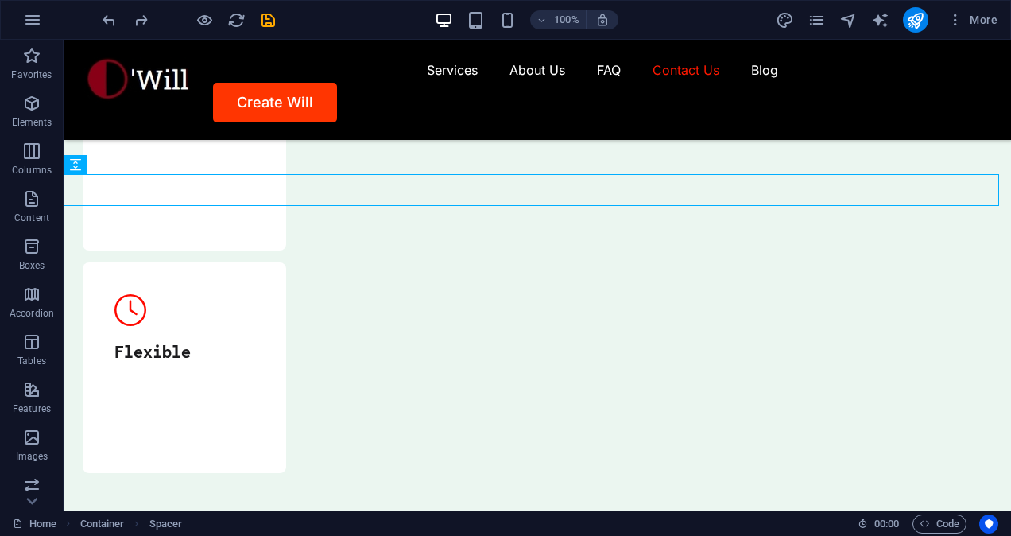
scroll to position [5645, 0]
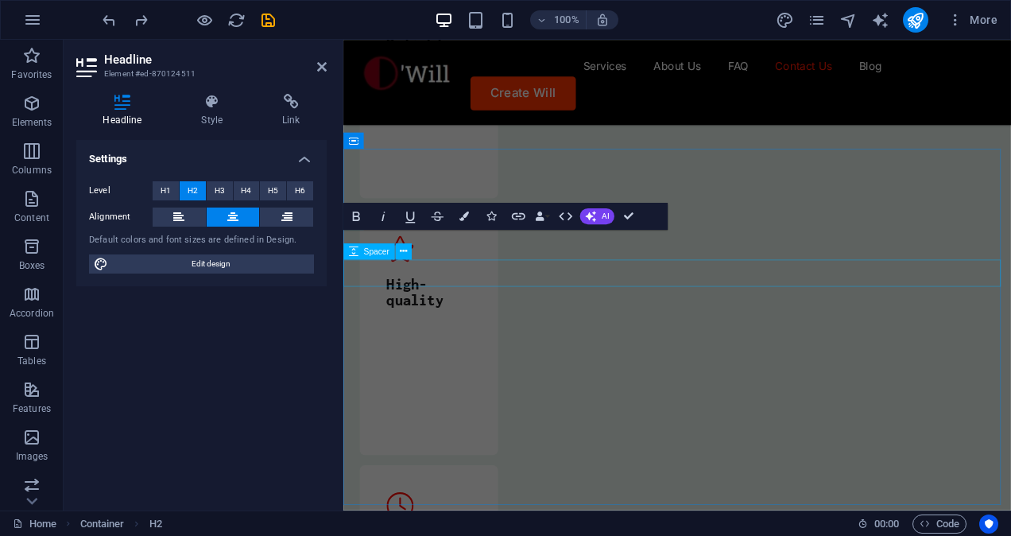
scroll to position [6092, 0]
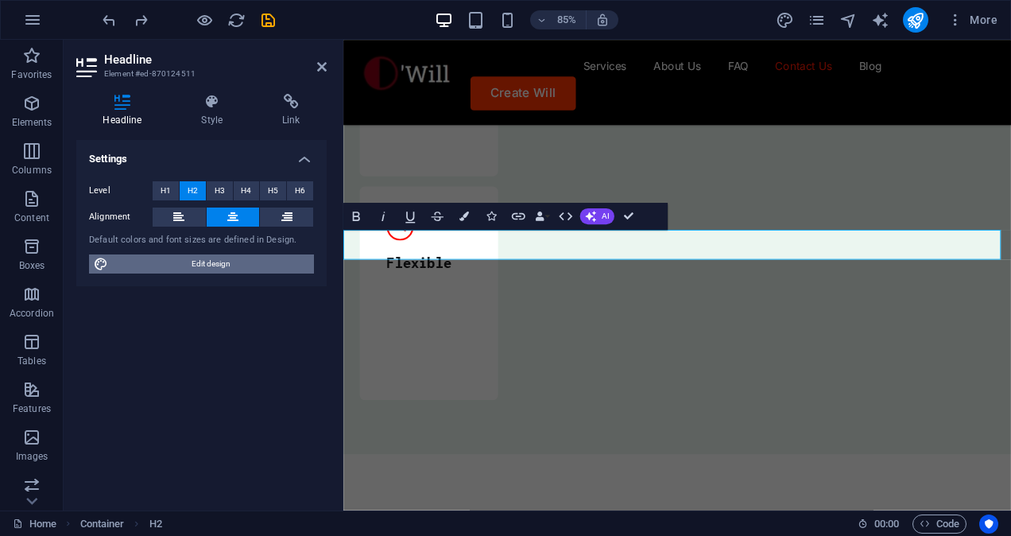
drag, startPoint x: 213, startPoint y: 275, endPoint x: 206, endPoint y: 263, distance: 13.9
click at [206, 263] on div "Level H1 H2 H3 H4 H5 H6 Alignment Default colors and font sizes are defined in …" at bounding box center [201, 227] width 250 height 118
click at [206, 263] on span "Edit design" at bounding box center [211, 263] width 196 height 19
select select "px"
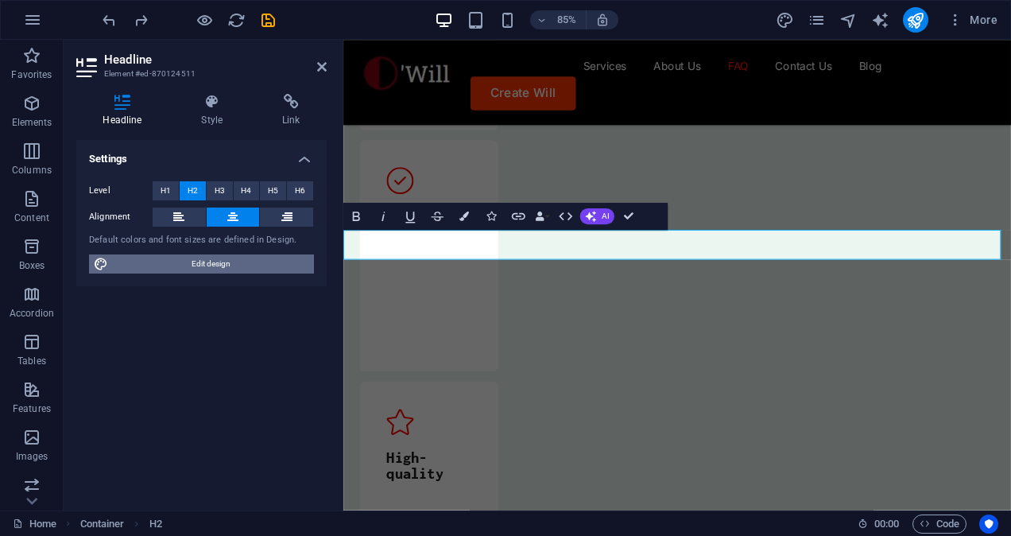
select select "400"
select select "px"
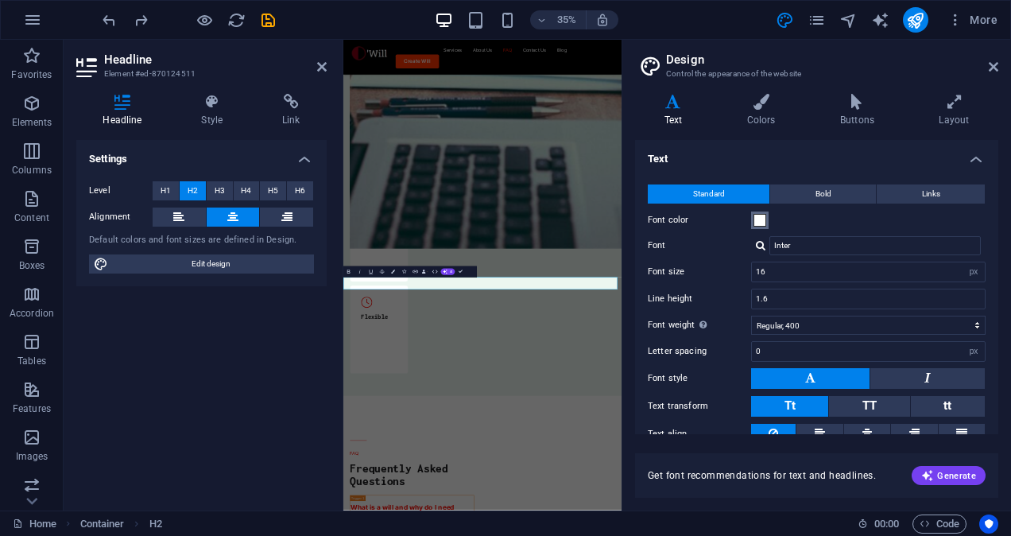
click at [753, 225] on span at bounding box center [759, 220] width 13 height 13
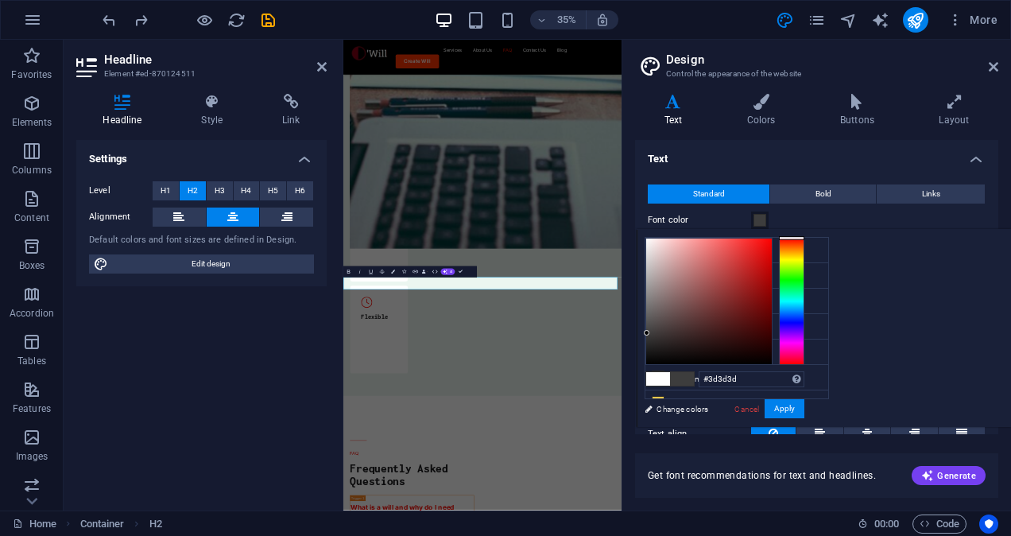
click at [772, 332] on div at bounding box center [709, 301] width 126 height 126
type input "#444242"
click at [652, 329] on div at bounding box center [649, 330] width 6 height 6
click at [804, 412] on button "Apply" at bounding box center [784, 408] width 40 height 19
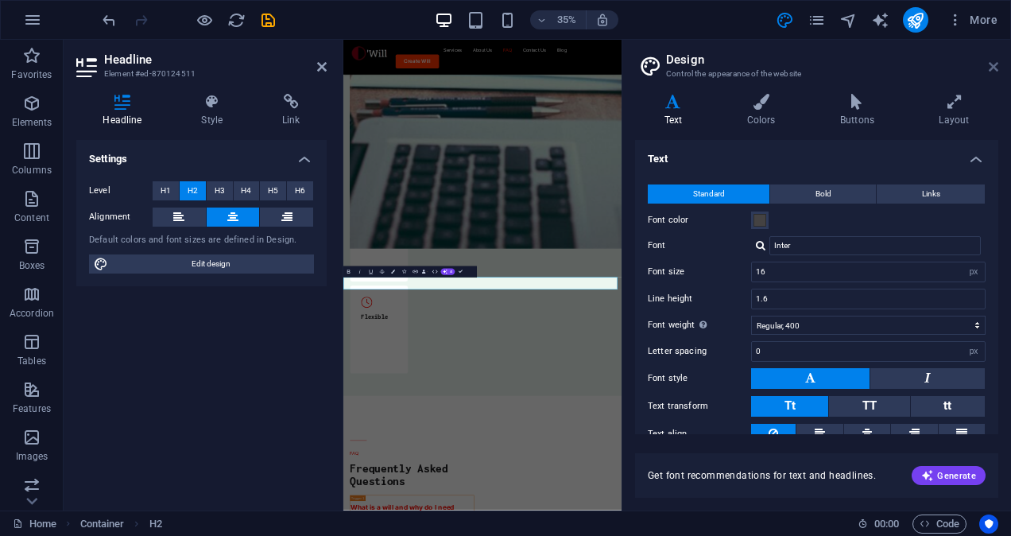
click at [990, 69] on icon at bounding box center [994, 66] width 10 height 13
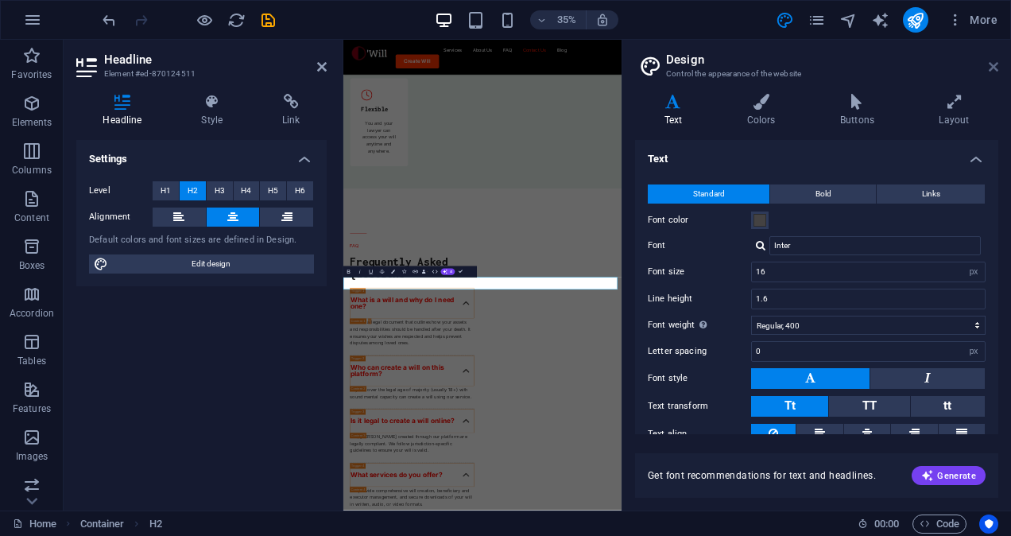
scroll to position [6092, 0]
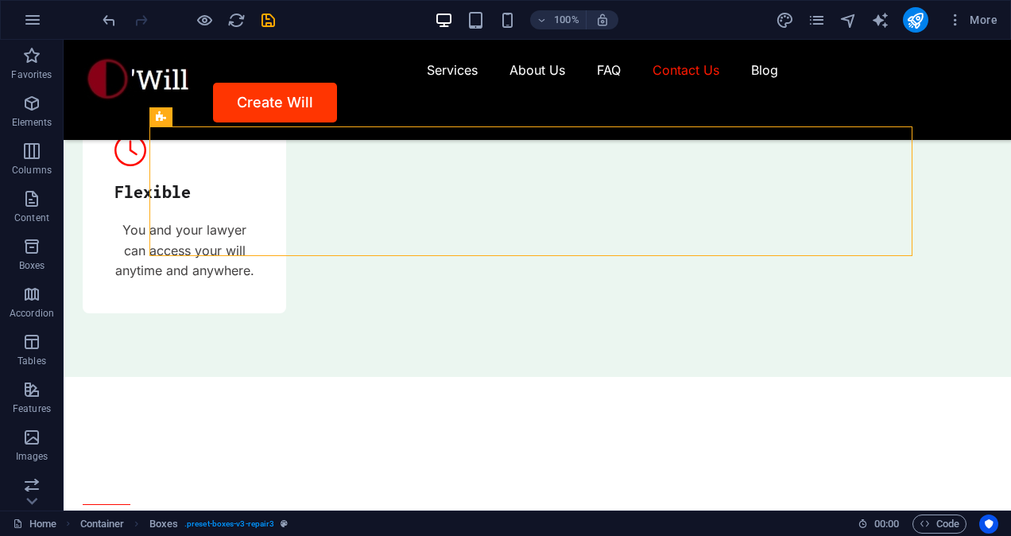
scroll to position [5869, 0]
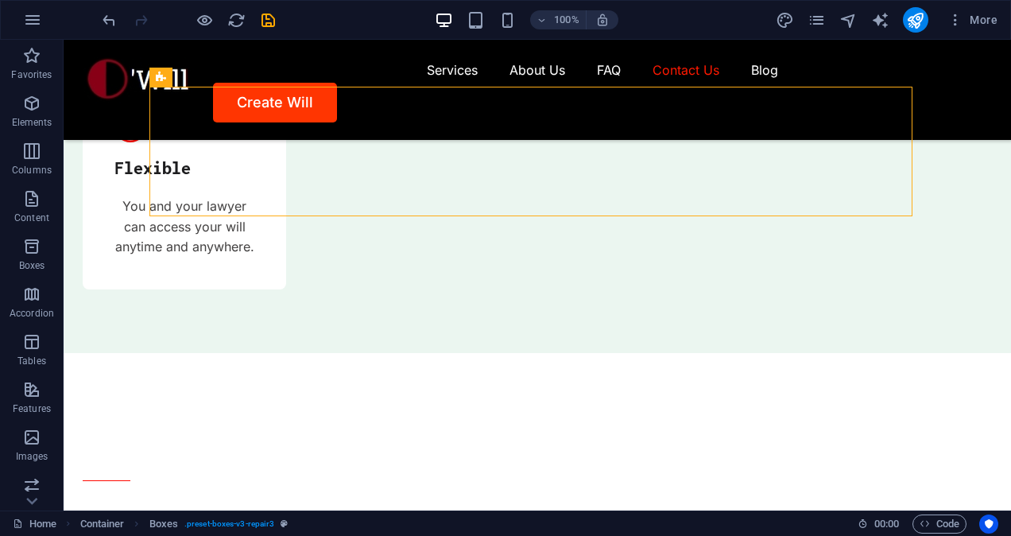
drag, startPoint x: 1003, startPoint y: 444, endPoint x: 1004, endPoint y: 407, distance: 37.4
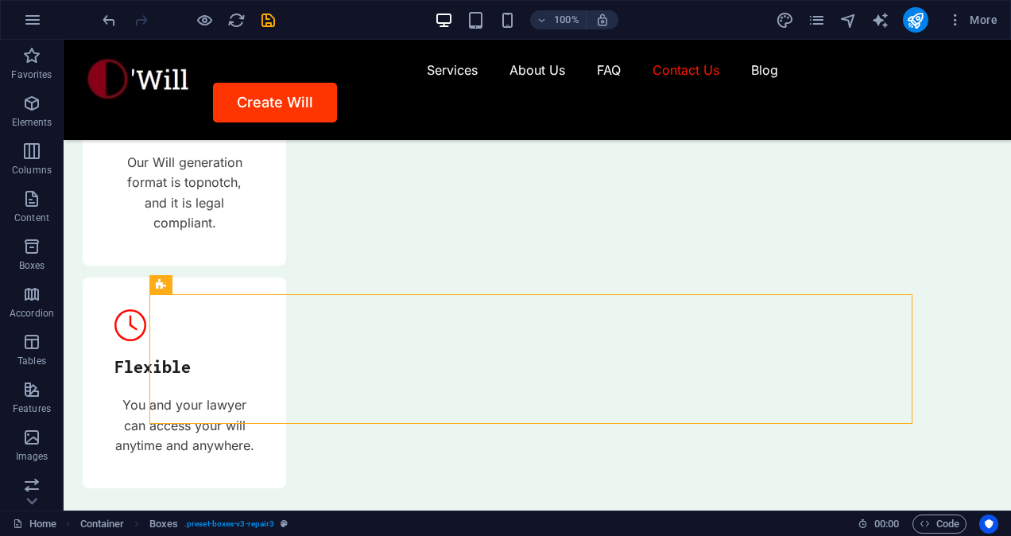
scroll to position [5981, 0]
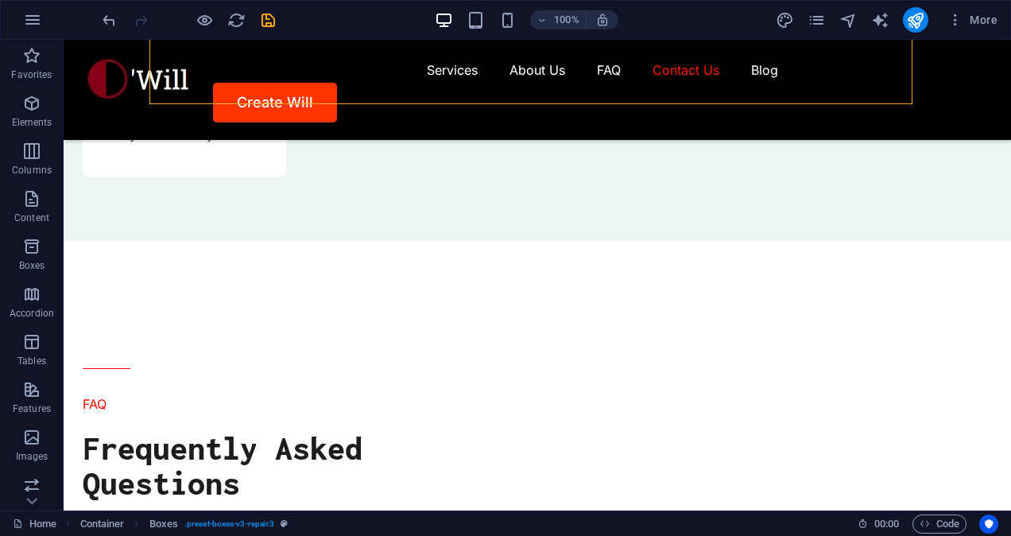
drag, startPoint x: 939, startPoint y: 415, endPoint x: 946, endPoint y: 423, distance: 10.7
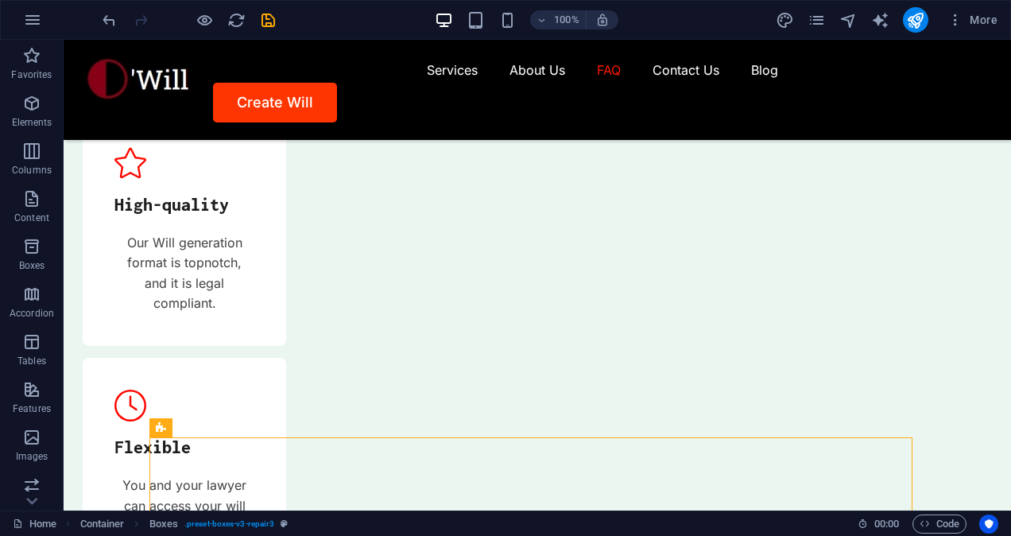
scroll to position [5606, 0]
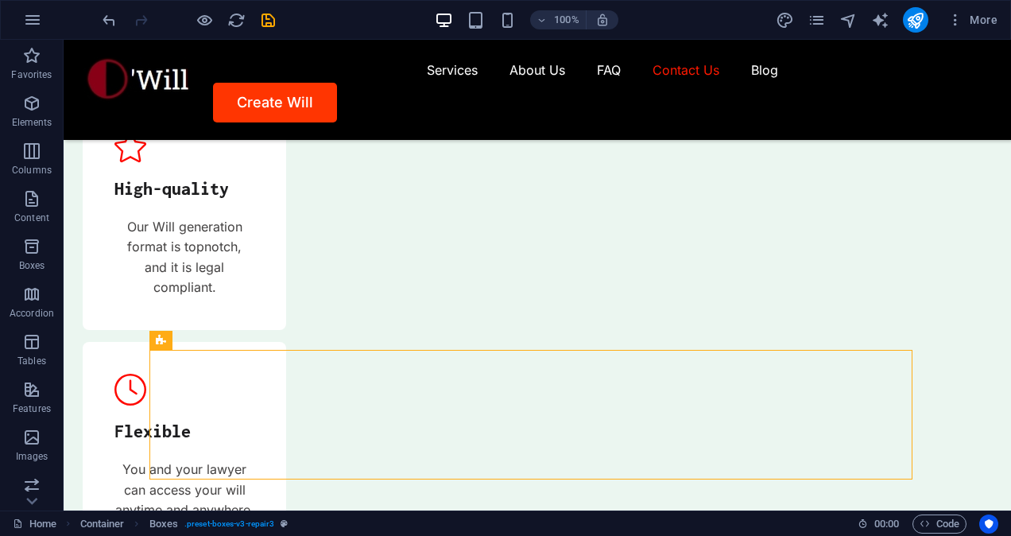
drag, startPoint x: 938, startPoint y: 439, endPoint x: 946, endPoint y: 415, distance: 26.1
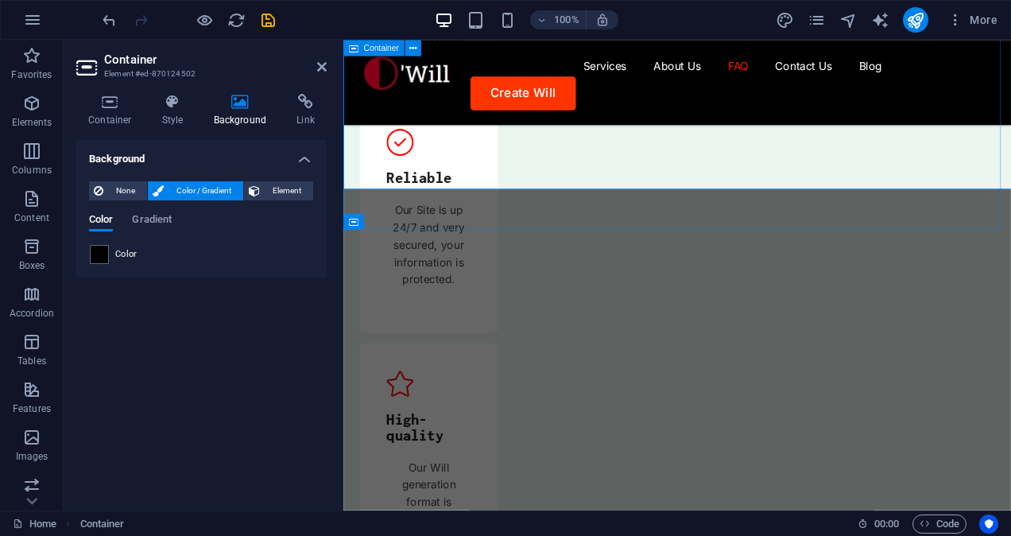
scroll to position [5997, 0]
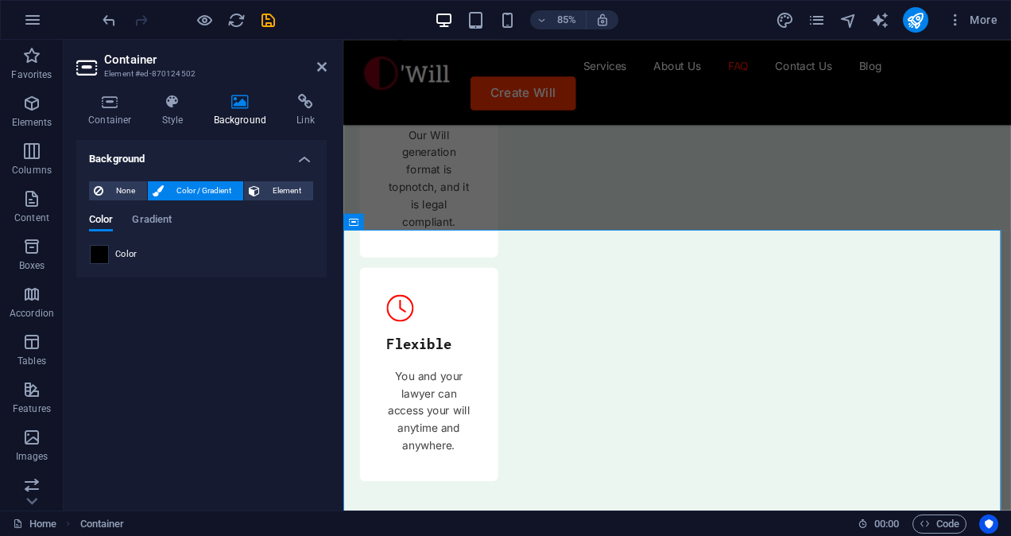
click at [92, 260] on span at bounding box center [99, 254] width 17 height 17
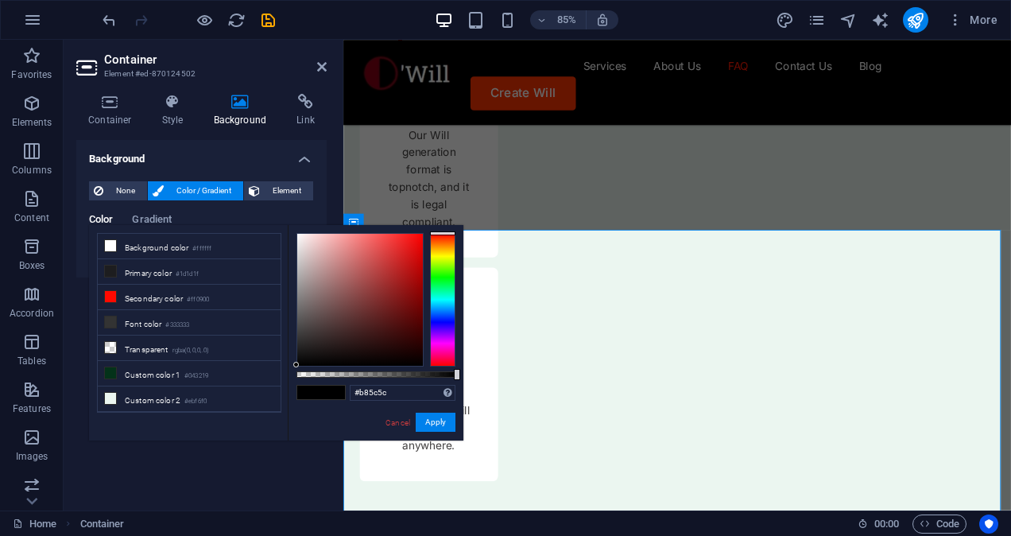
click at [359, 269] on div at bounding box center [360, 300] width 126 height 132
drag, startPoint x: 359, startPoint y: 269, endPoint x: 302, endPoint y: 237, distance: 65.8
click at [302, 237] on div at bounding box center [302, 237] width 6 height 6
type input "#fbe5e5"
click at [308, 234] on div at bounding box center [307, 235] width 6 height 6
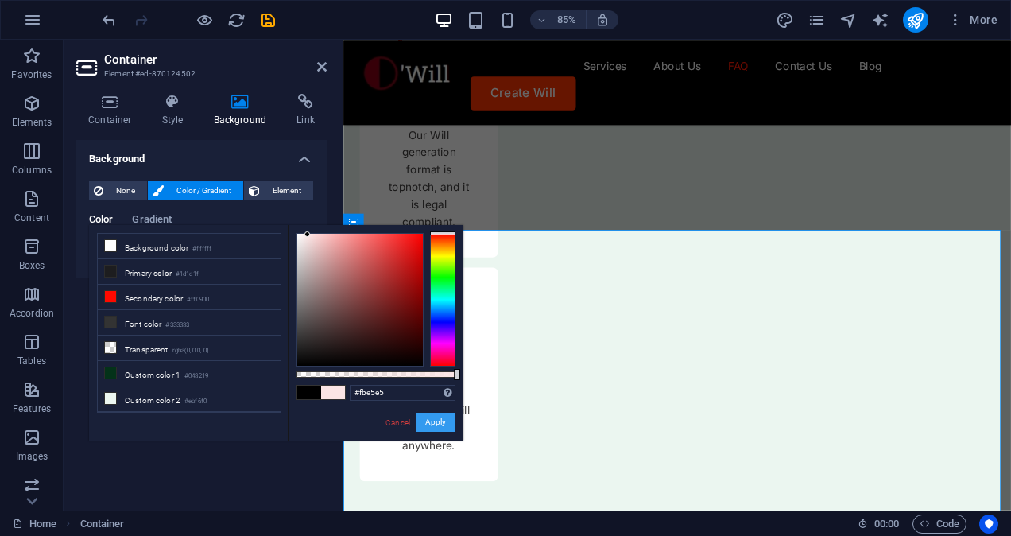
click at [429, 423] on button "Apply" at bounding box center [436, 421] width 40 height 19
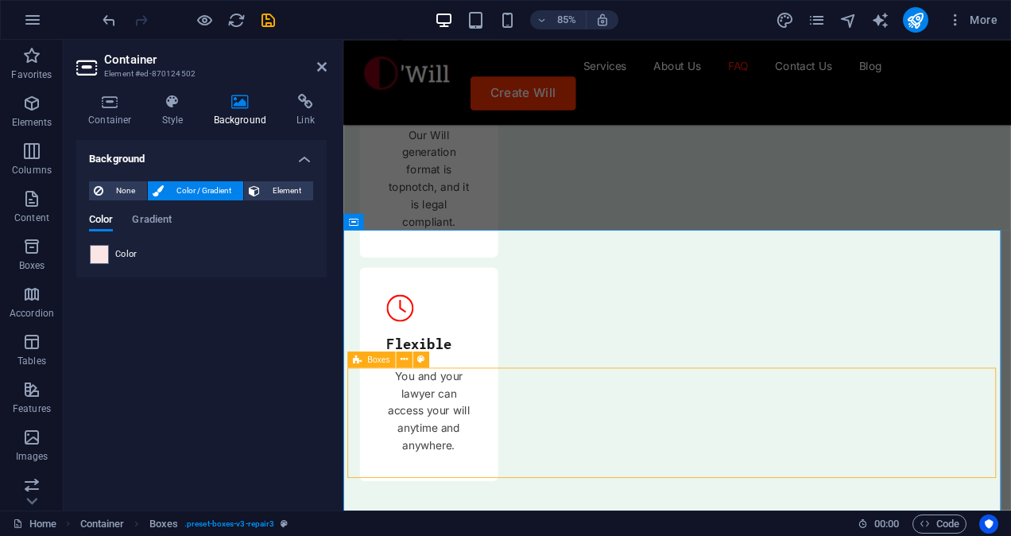
select select "px"
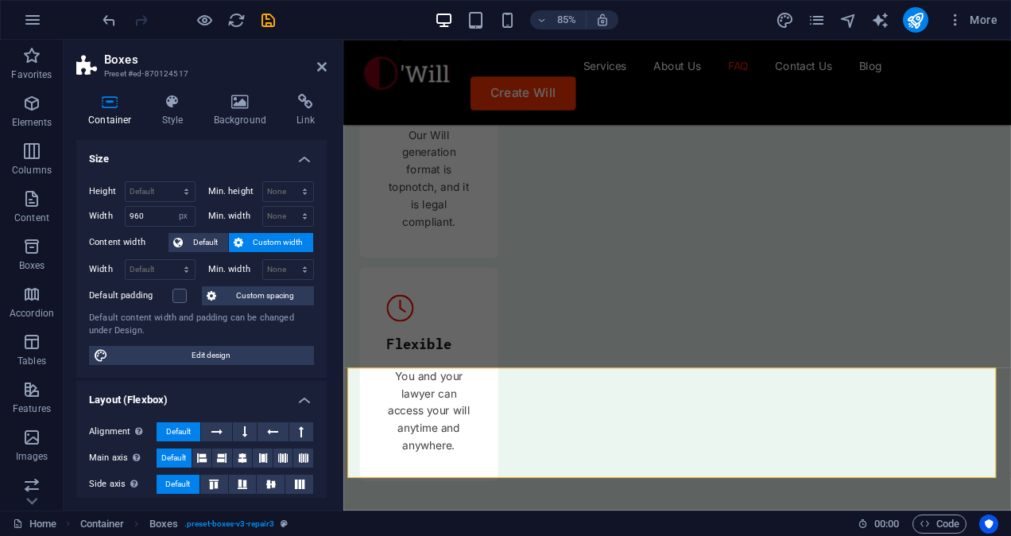
click at [254, 87] on div "Container Style Background Link Size Height Default px rem % vh vw Min. height …" at bounding box center [202, 295] width 276 height 429
click at [251, 105] on icon at bounding box center [240, 102] width 77 height 16
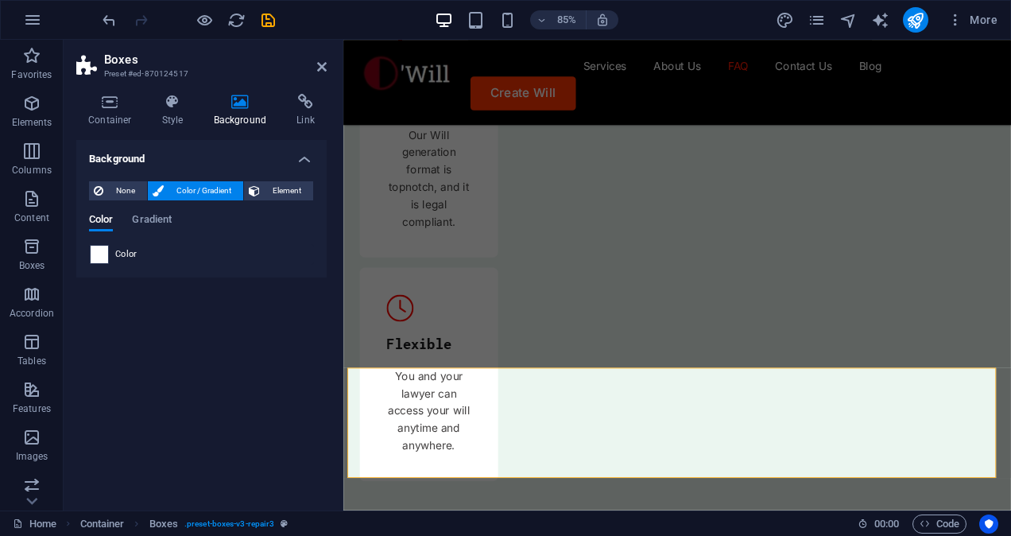
click at [105, 246] on span at bounding box center [99, 254] width 17 height 17
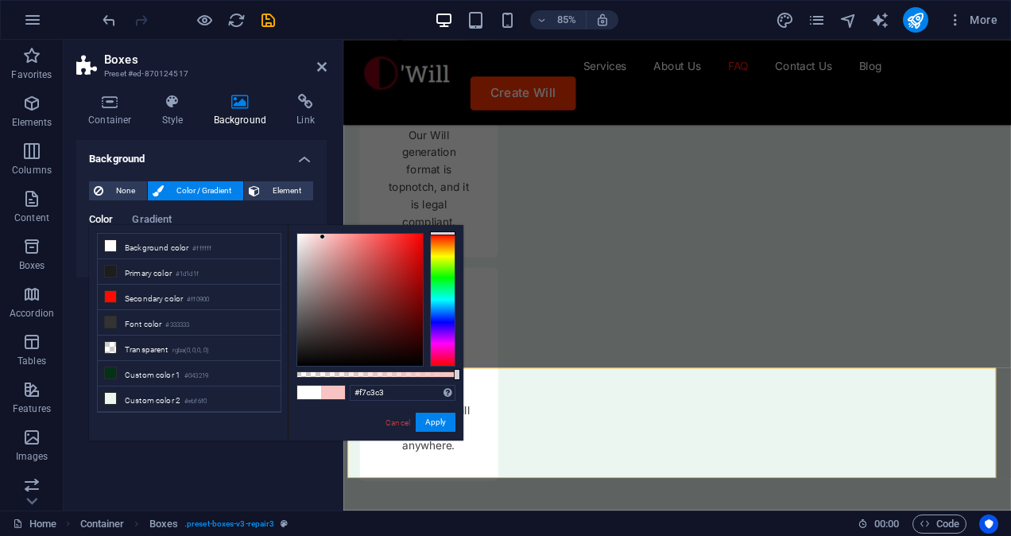
click at [323, 237] on div at bounding box center [360, 300] width 126 height 132
type input "#ffeaea"
drag, startPoint x: 323, startPoint y: 237, endPoint x: 307, endPoint y: 230, distance: 17.1
click at [307, 230] on div at bounding box center [307, 233] width 6 height 6
click at [439, 424] on button "Apply" at bounding box center [436, 421] width 40 height 19
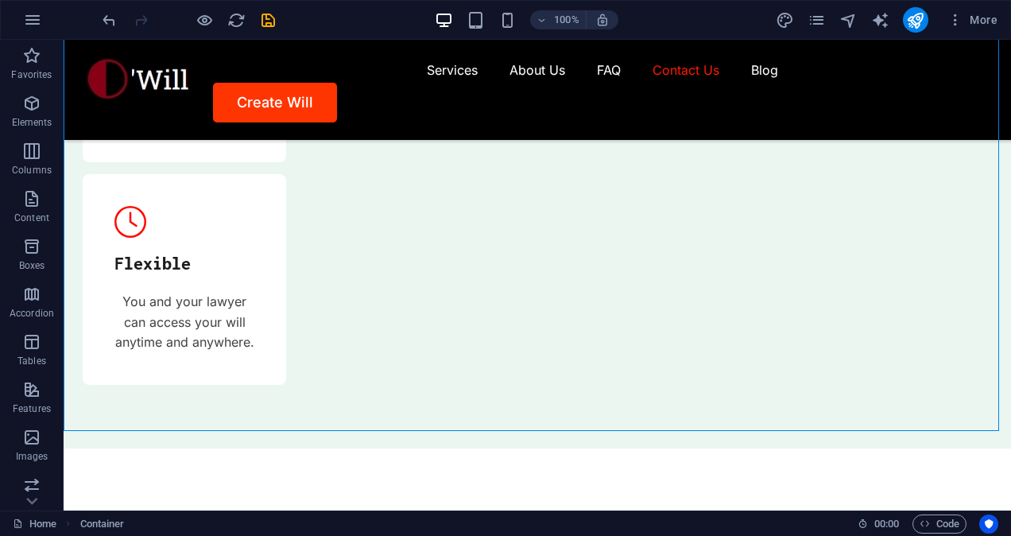
scroll to position [5765, 0]
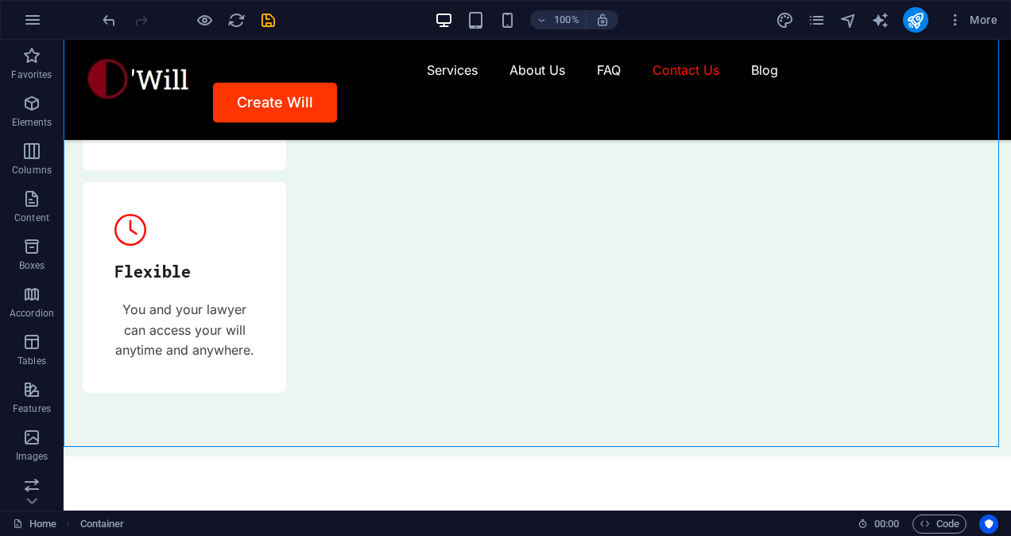
drag, startPoint x: 1003, startPoint y: 442, endPoint x: 1004, endPoint y: 454, distance: 11.9
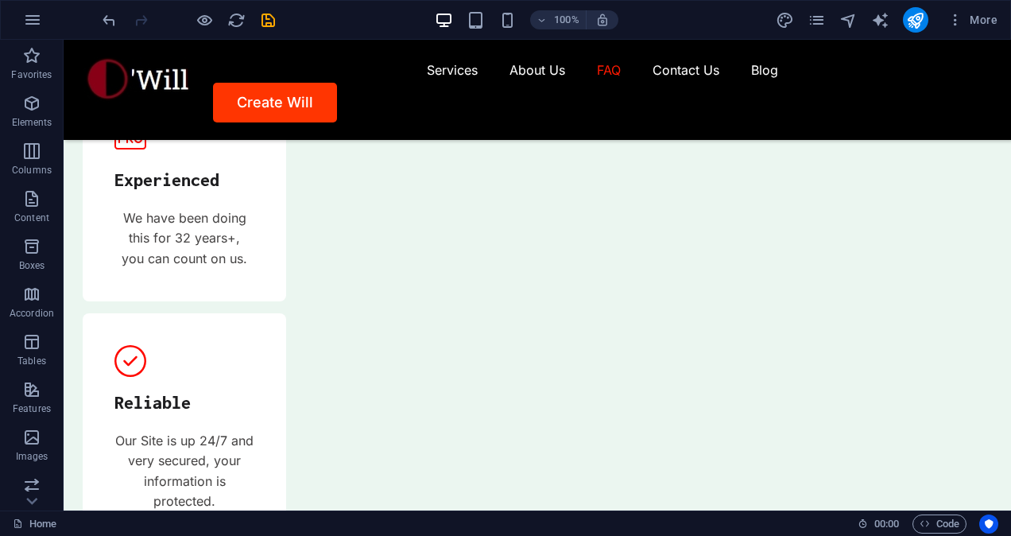
scroll to position [5145, 0]
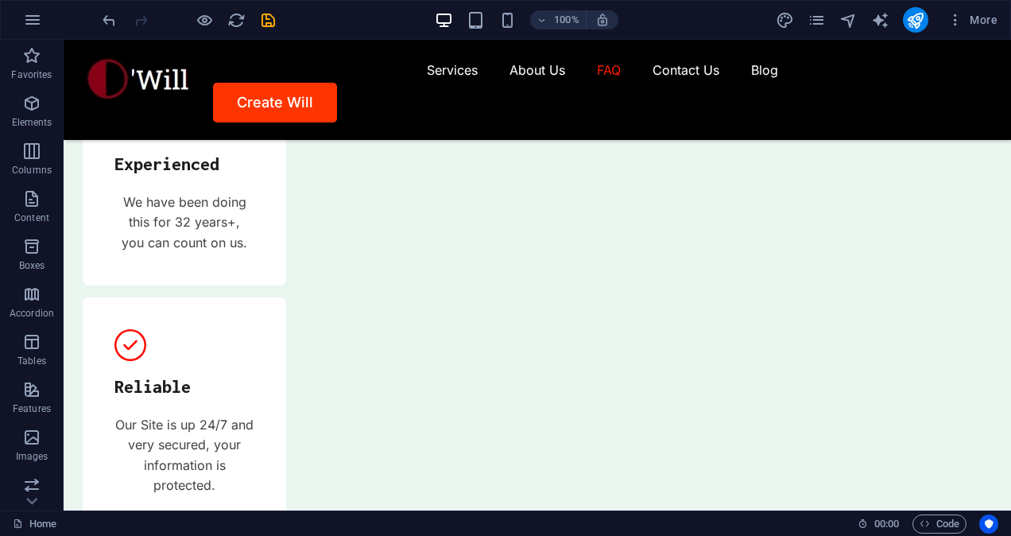
drag, startPoint x: 940, startPoint y: 414, endPoint x: 946, endPoint y: 373, distance: 41.8
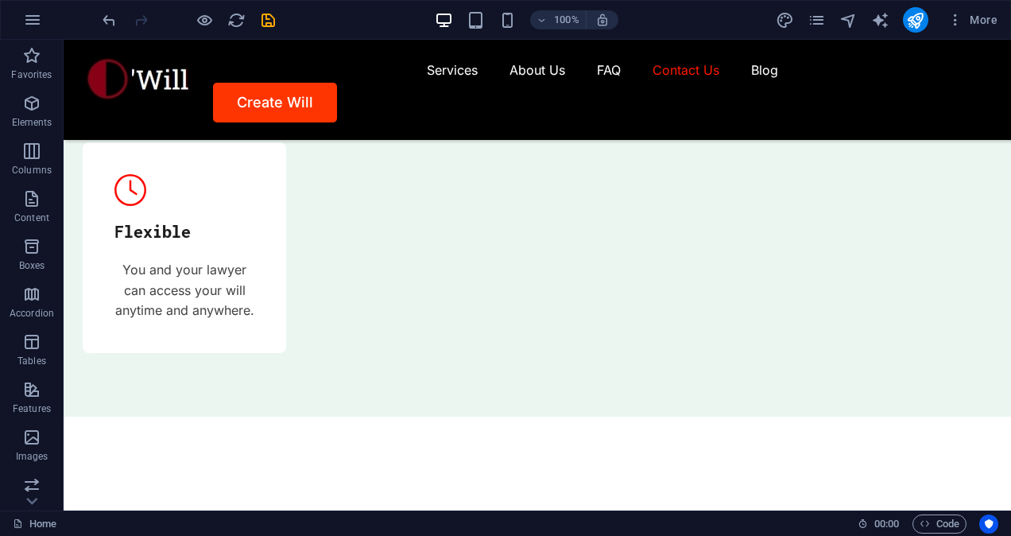
scroll to position [5877, 0]
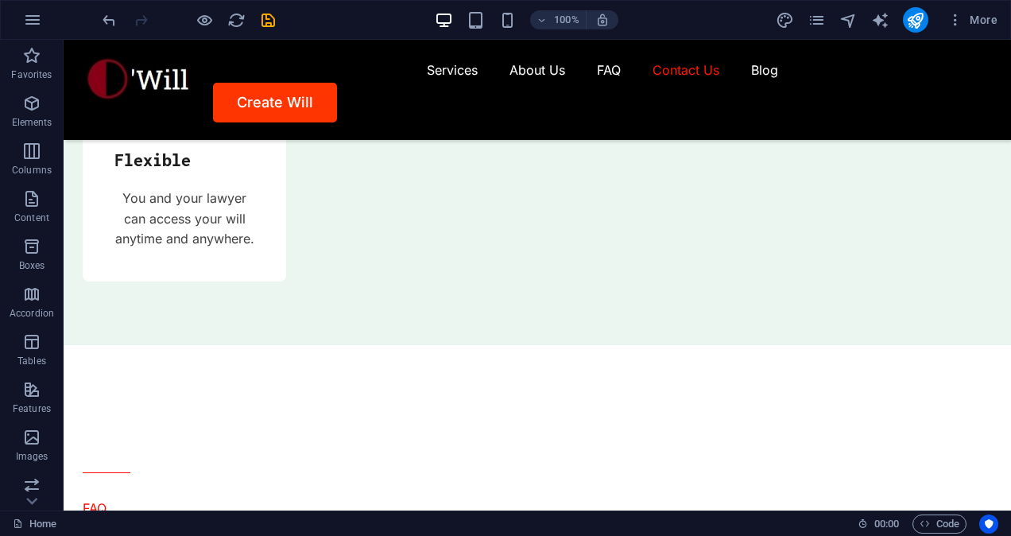
drag, startPoint x: 1010, startPoint y: 421, endPoint x: 1006, endPoint y: 435, distance: 14.8
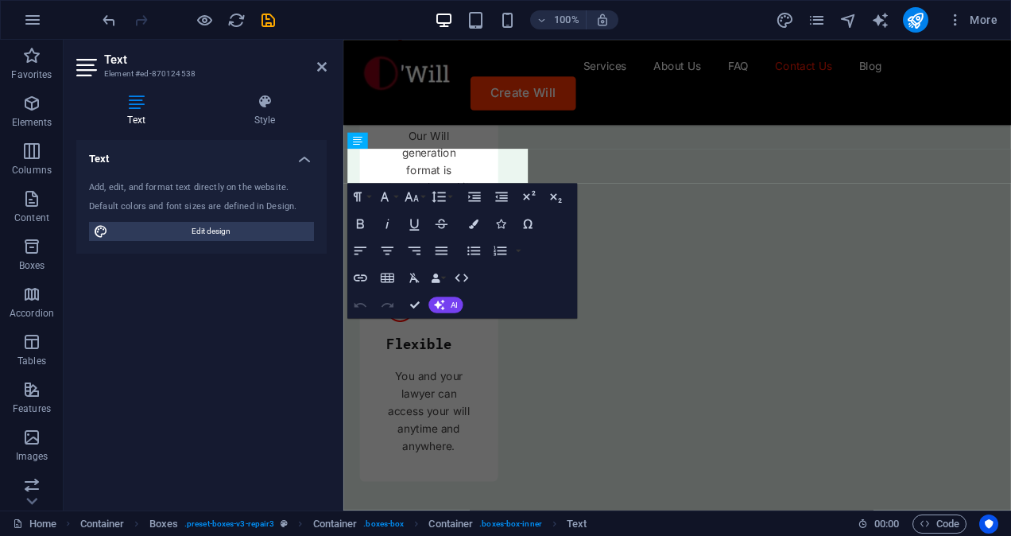
scroll to position [6343, 0]
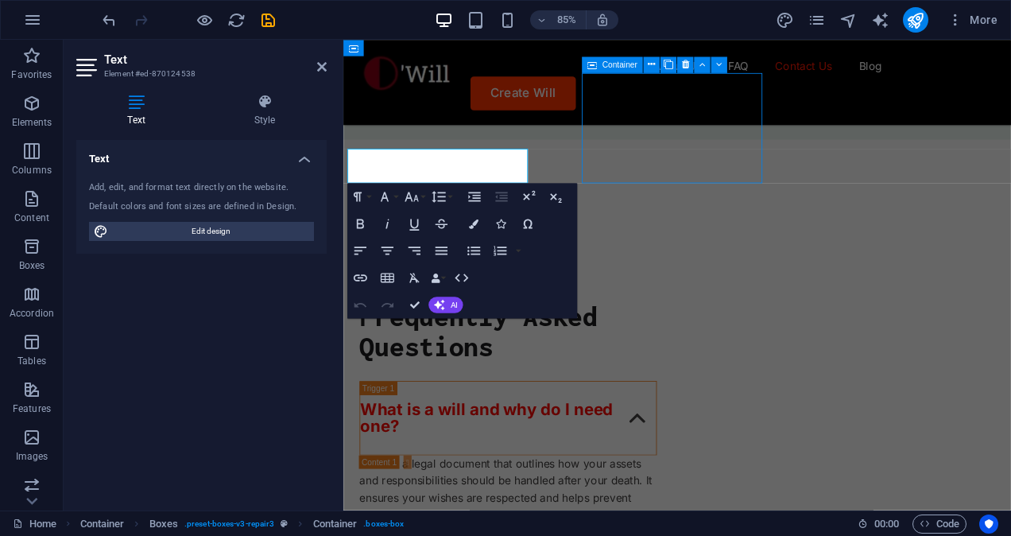
scroll to position [5877, 0]
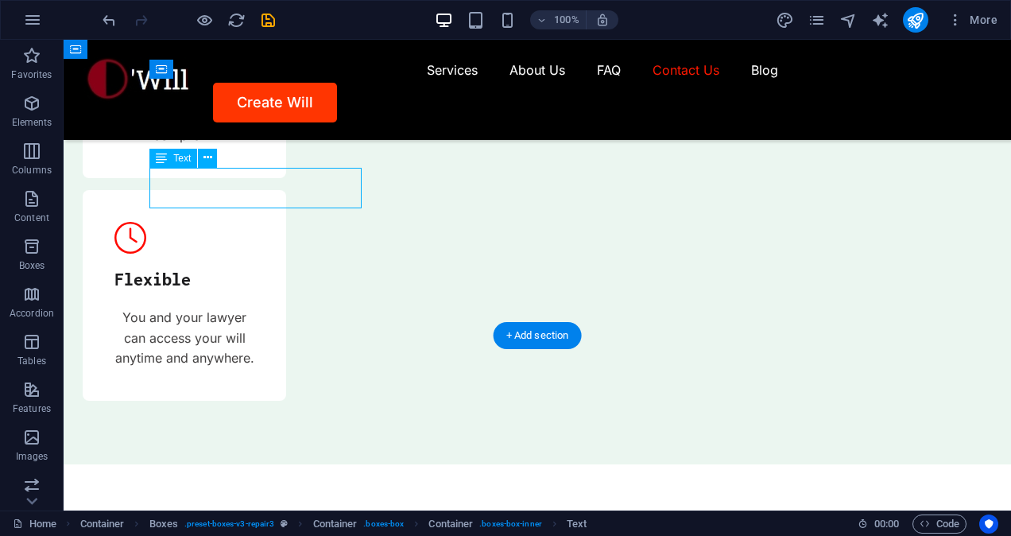
scroll to position [6343, 0]
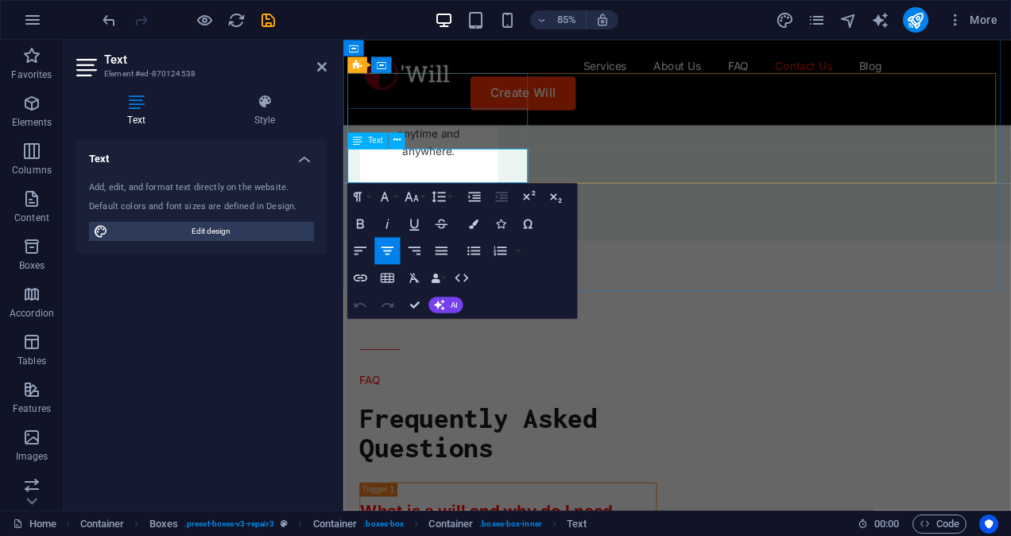
drag, startPoint x: 513, startPoint y: 184, endPoint x: 381, endPoint y: 178, distance: 132.0
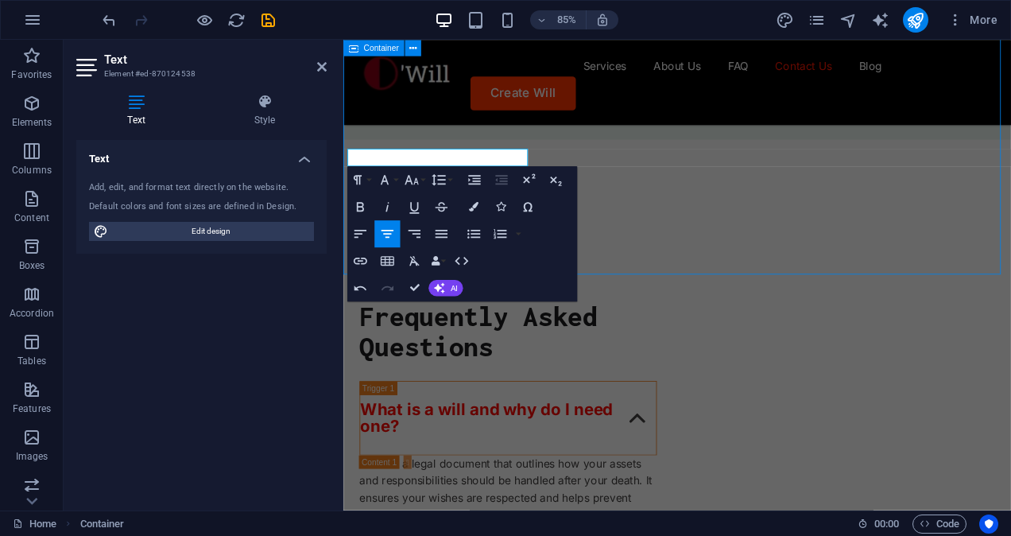
scroll to position [5877, 0]
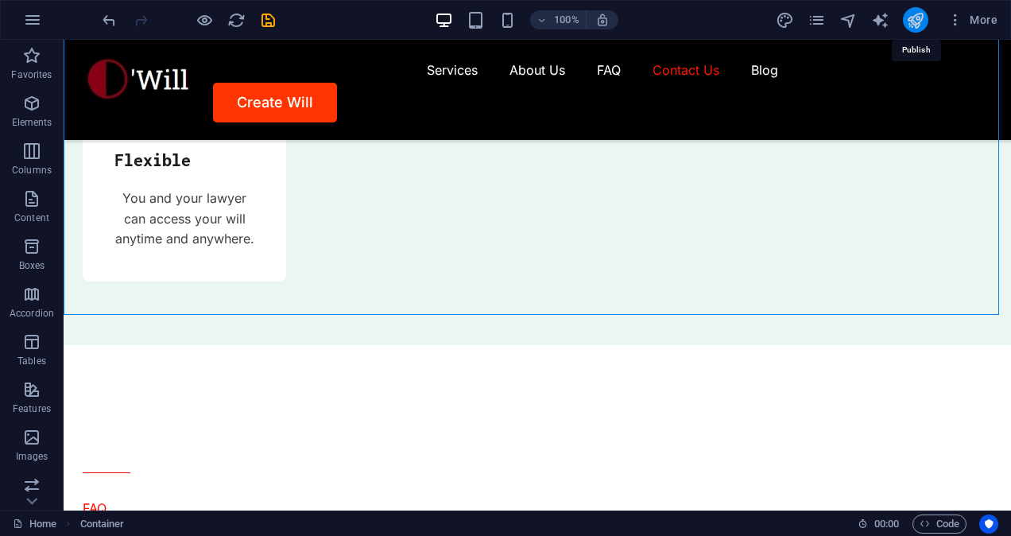
click at [915, 17] on icon "publish" at bounding box center [915, 20] width 18 height 18
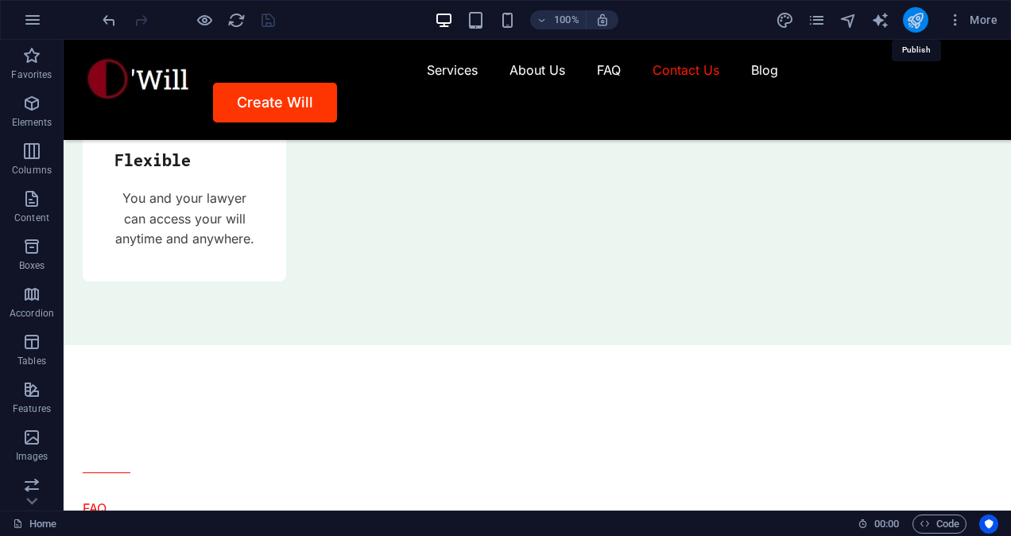
click at [909, 28] on icon "publish" at bounding box center [915, 20] width 18 height 18
